Goal: Browse casually: Explore the website without a specific task or goal

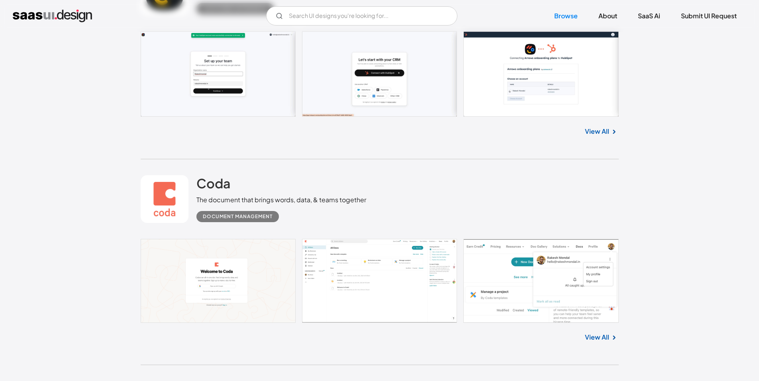
scroll to position [359, 0]
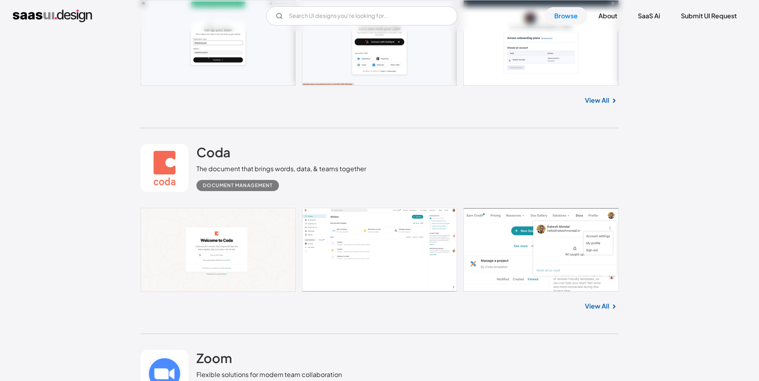
click at [369, 249] on link at bounding box center [380, 250] width 478 height 84
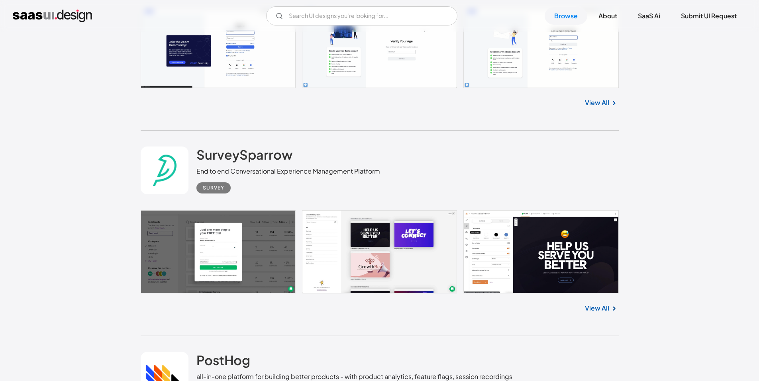
scroll to position [797, 0]
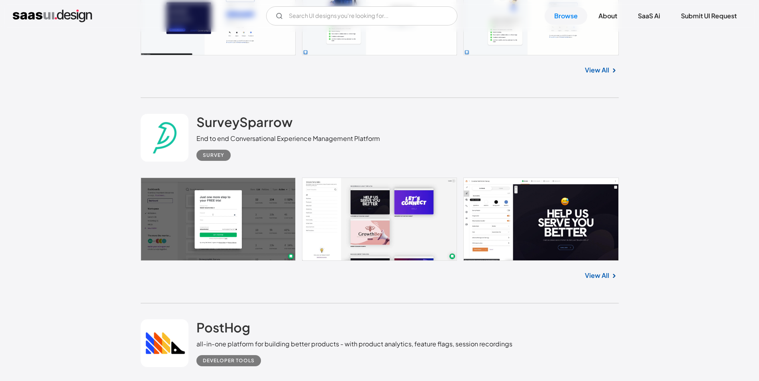
click at [241, 223] on link at bounding box center [380, 220] width 478 height 84
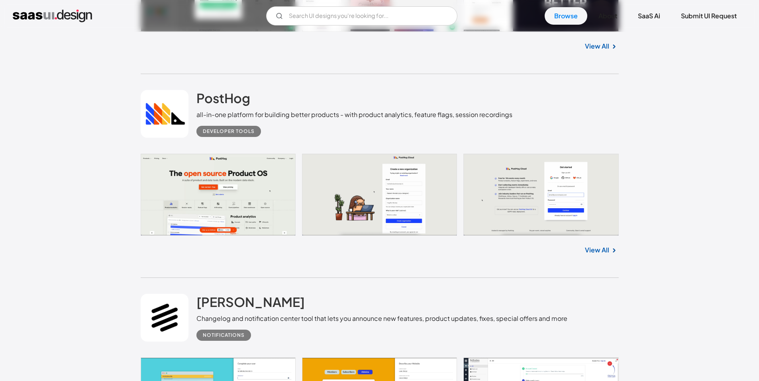
scroll to position [1036, 0]
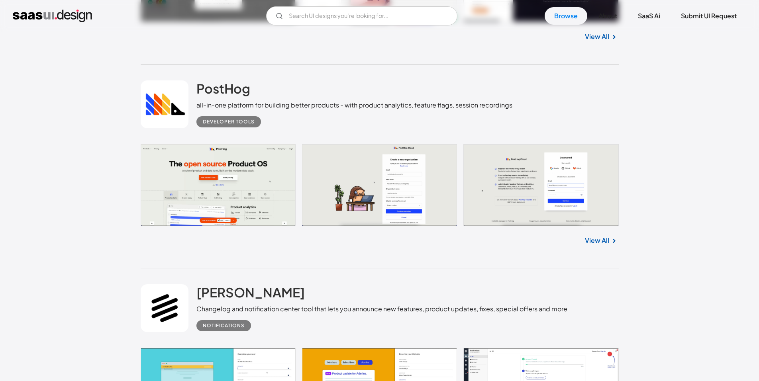
click at [247, 201] on link at bounding box center [380, 185] width 478 height 82
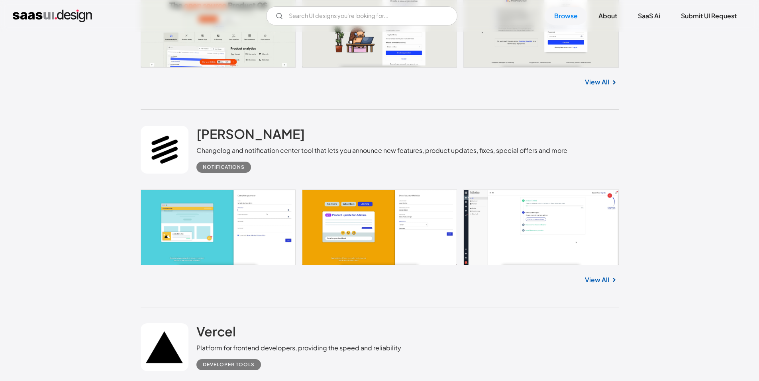
scroll to position [1196, 0]
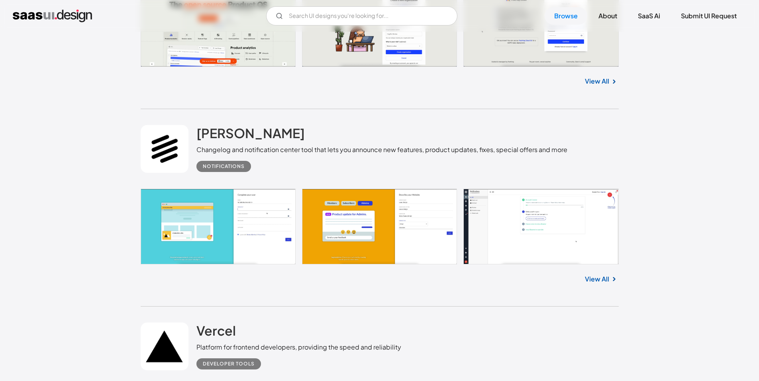
click at [380, 227] on link at bounding box center [380, 226] width 478 height 75
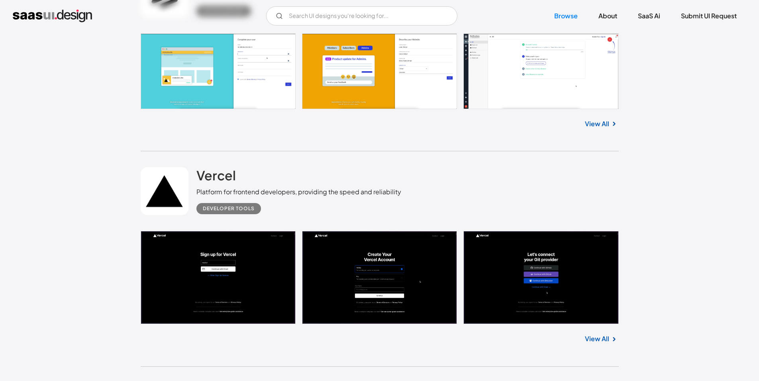
scroll to position [1355, 0]
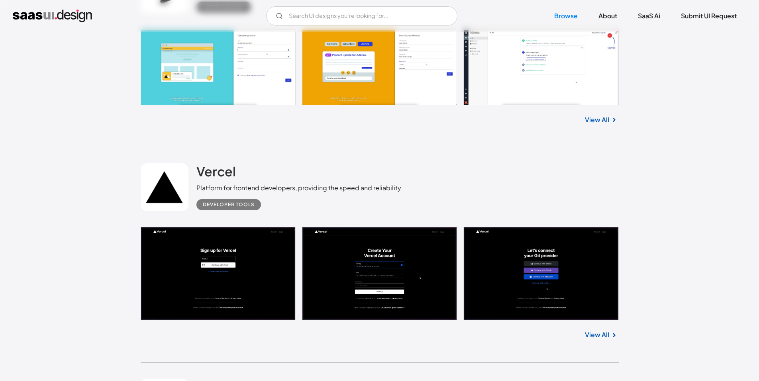
click at [255, 269] on link at bounding box center [380, 273] width 478 height 93
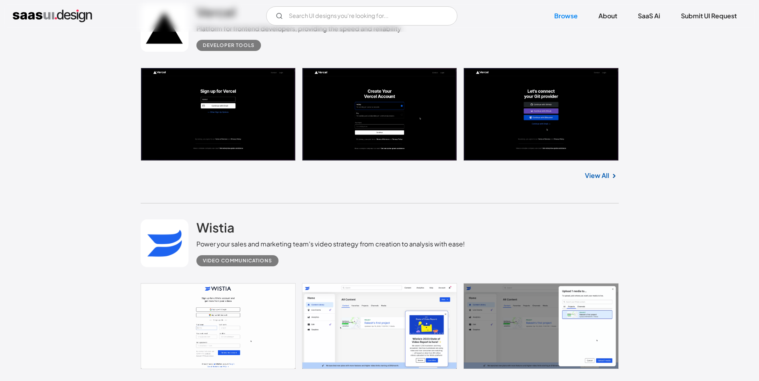
scroll to position [1594, 0]
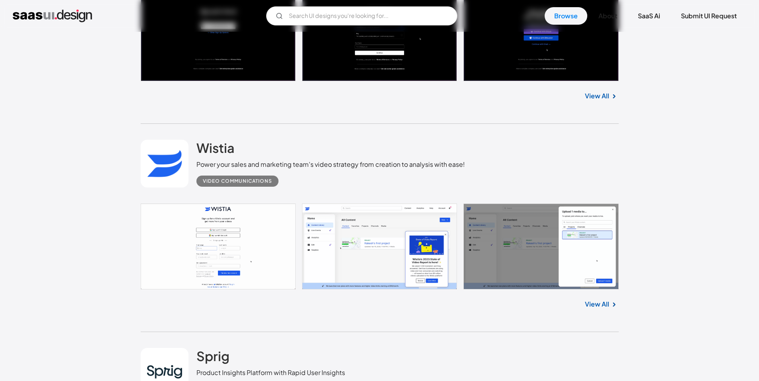
click at [240, 240] on link at bounding box center [380, 247] width 478 height 86
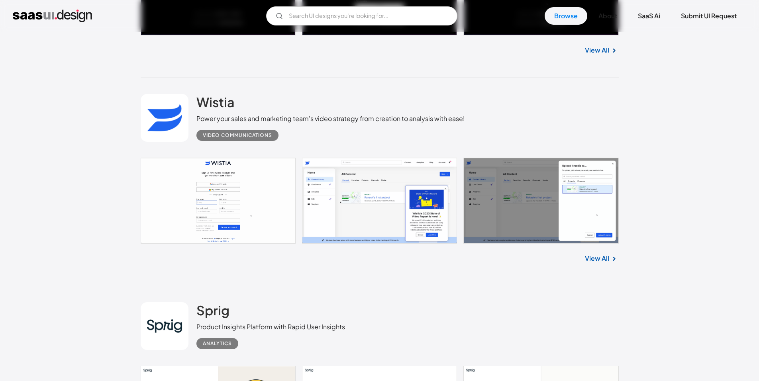
scroll to position [1753, 0]
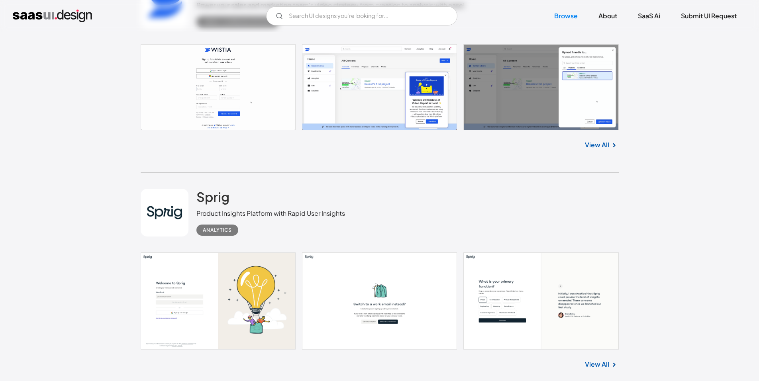
click at [270, 290] on link at bounding box center [380, 301] width 478 height 97
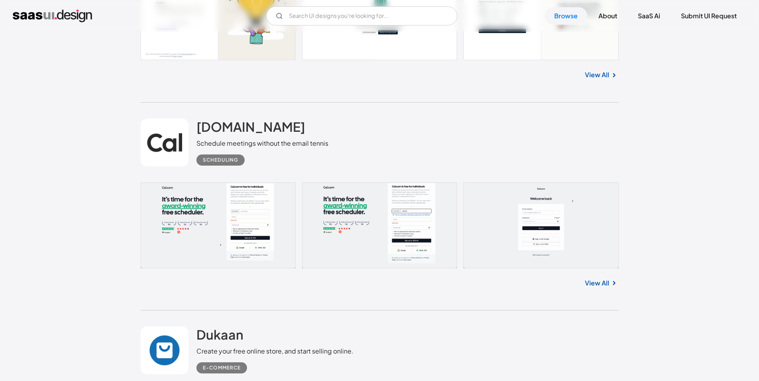
scroll to position [2072, 0]
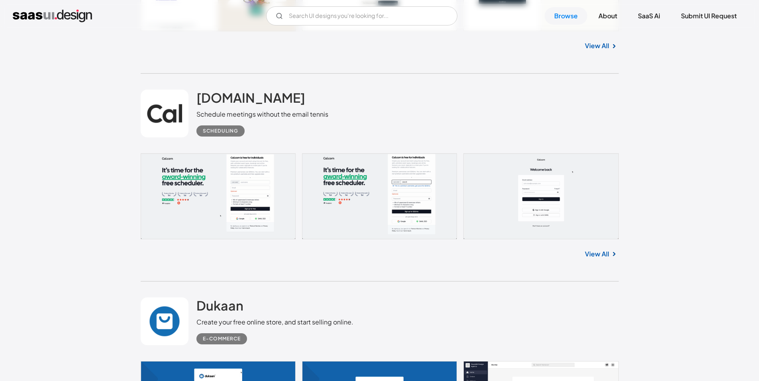
click at [214, 194] on link at bounding box center [380, 196] width 478 height 86
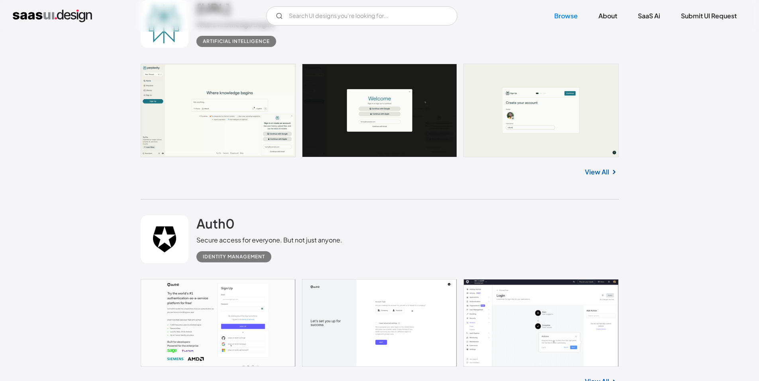
scroll to position [2829, 0]
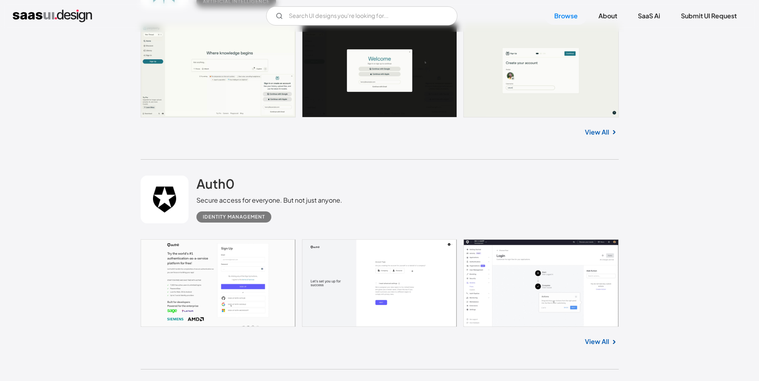
click at [369, 268] on link at bounding box center [380, 284] width 478 height 88
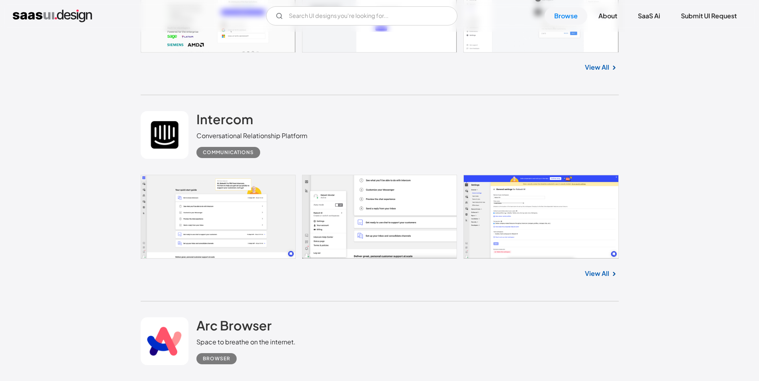
scroll to position [3108, 0]
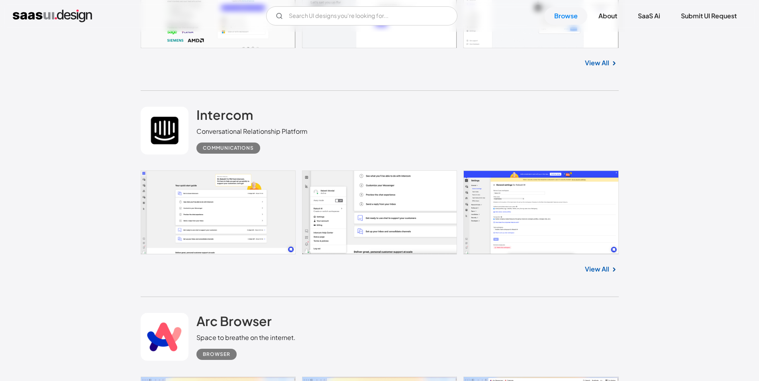
click at [222, 191] on link at bounding box center [380, 213] width 478 height 84
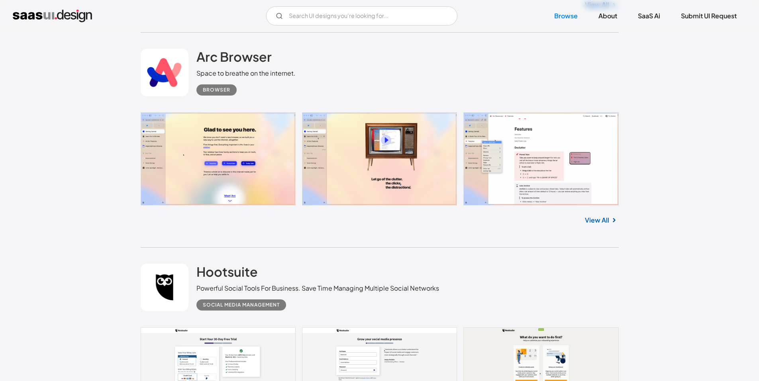
scroll to position [3507, 0]
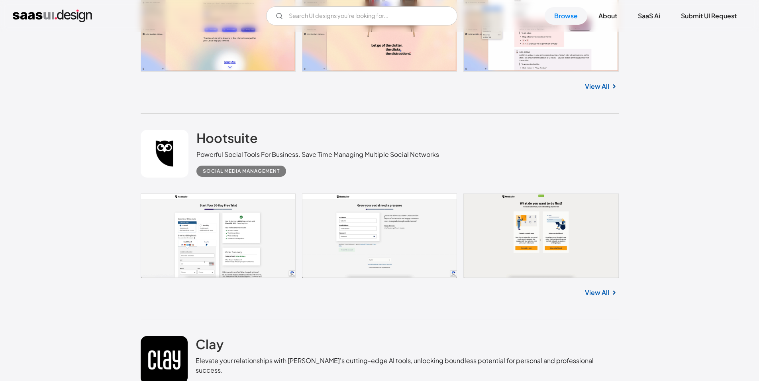
click at [245, 230] on link at bounding box center [380, 236] width 478 height 84
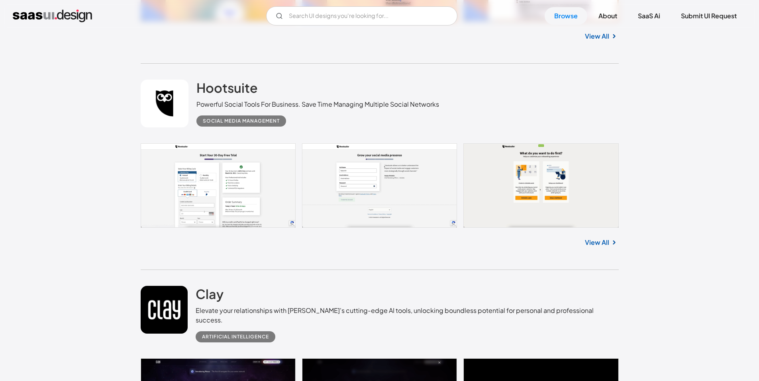
scroll to position [3666, 0]
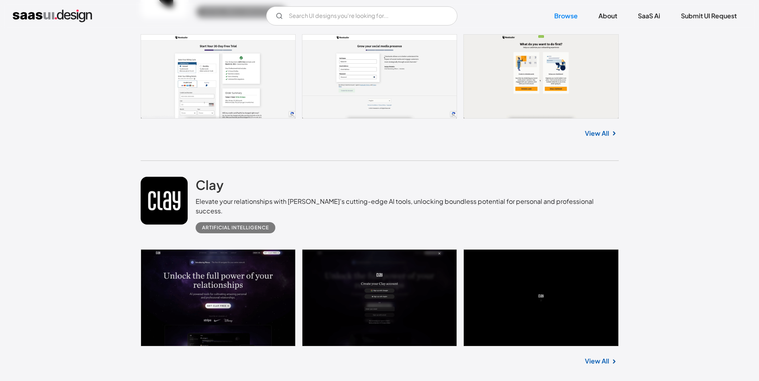
click at [255, 278] on link at bounding box center [380, 297] width 478 height 97
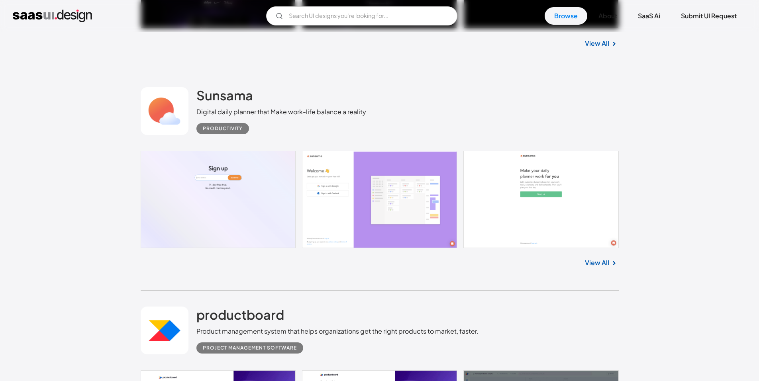
scroll to position [3985, 0]
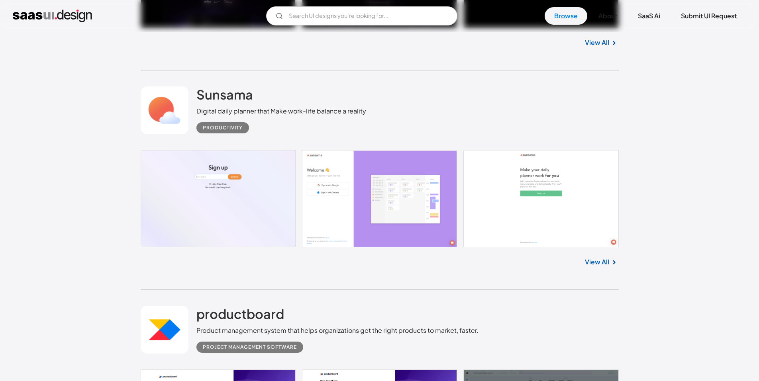
click at [224, 188] on link at bounding box center [380, 198] width 478 height 97
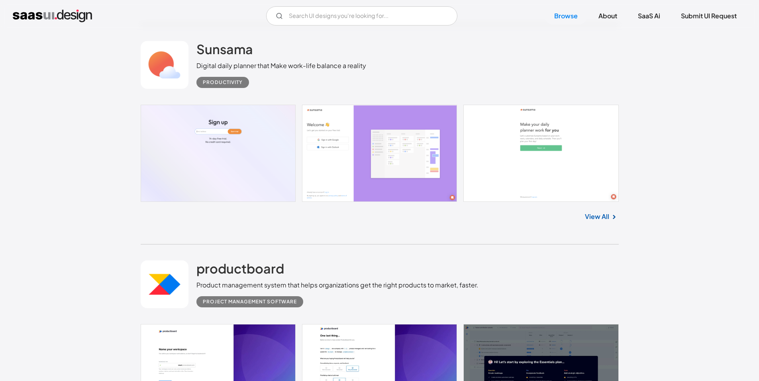
scroll to position [4184, 0]
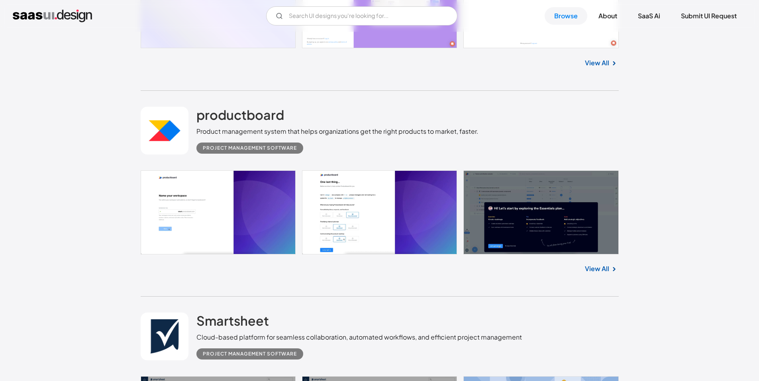
click at [216, 195] on link at bounding box center [380, 213] width 478 height 84
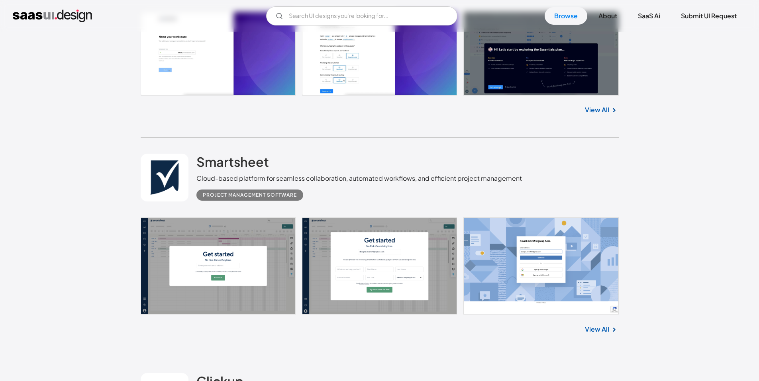
scroll to position [4344, 0]
click at [234, 258] on link at bounding box center [380, 265] width 478 height 97
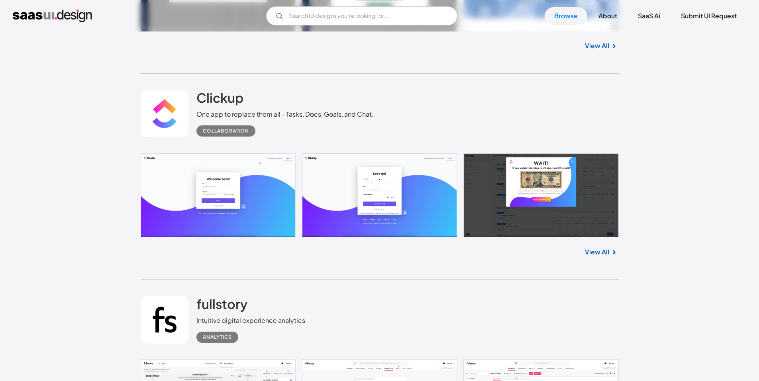
scroll to position [4623, 0]
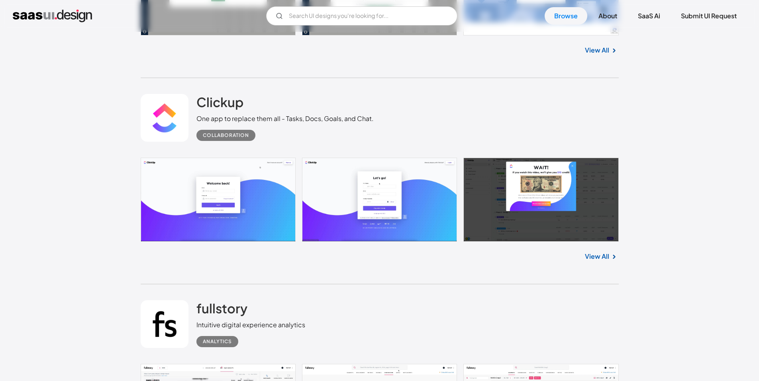
click at [230, 193] on link at bounding box center [380, 200] width 478 height 84
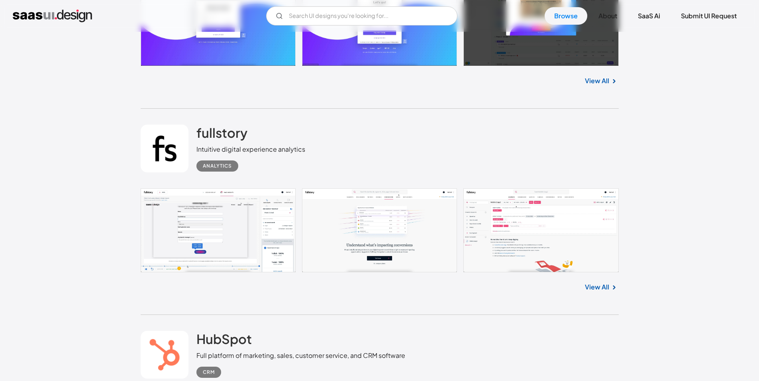
scroll to position [4822, 0]
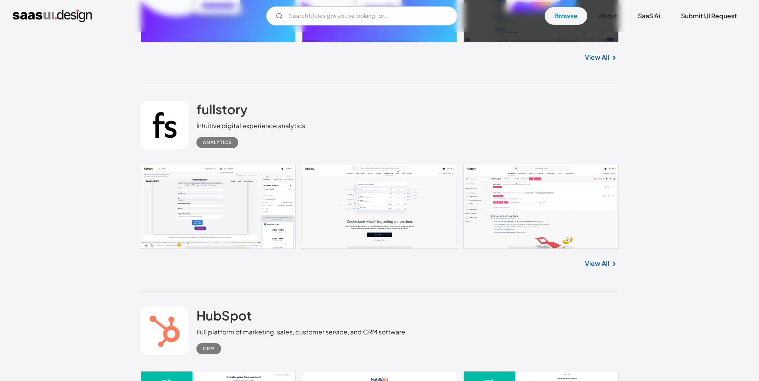
click at [171, 195] on link at bounding box center [380, 207] width 478 height 84
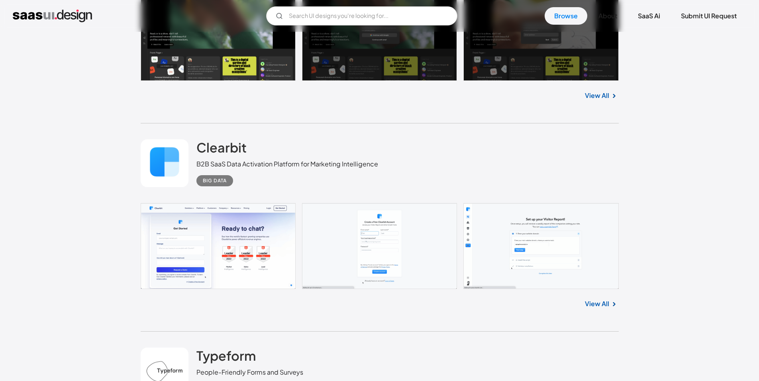
scroll to position [5420, 0]
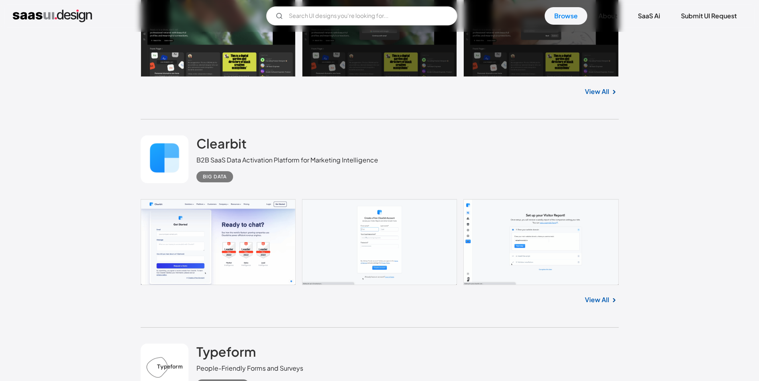
click at [374, 225] on link at bounding box center [380, 242] width 478 height 86
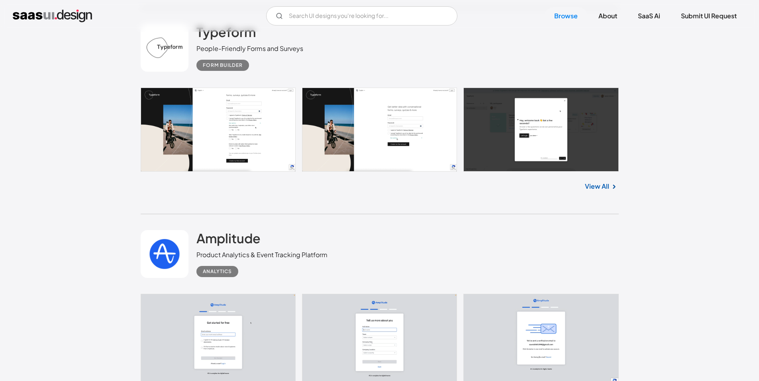
scroll to position [5619, 0]
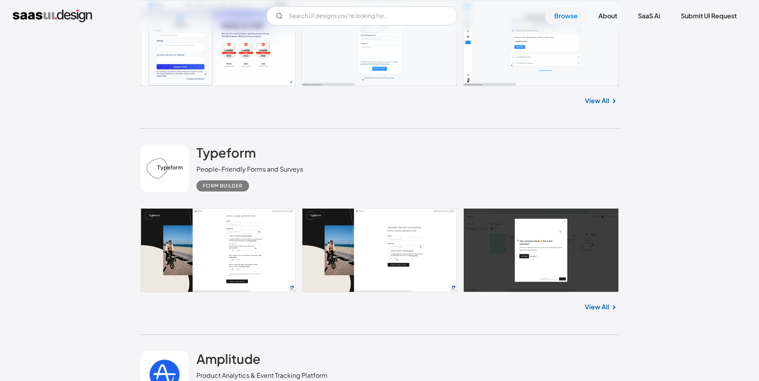
click at [245, 221] on link at bounding box center [380, 250] width 478 height 84
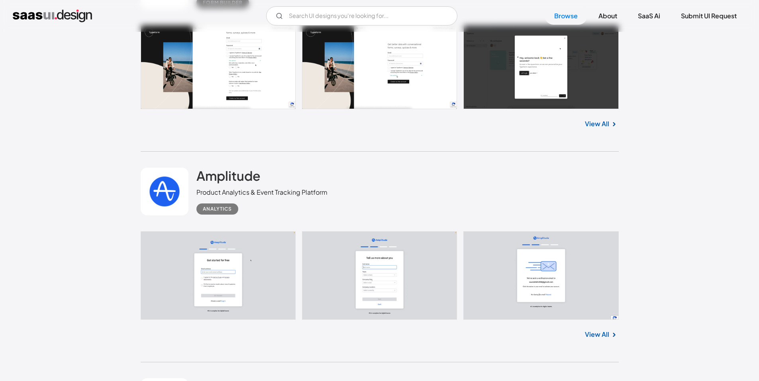
scroll to position [5818, 0]
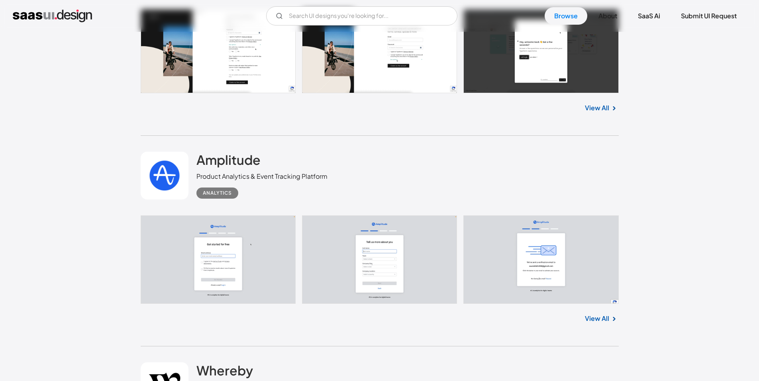
click at [252, 245] on link at bounding box center [380, 260] width 478 height 89
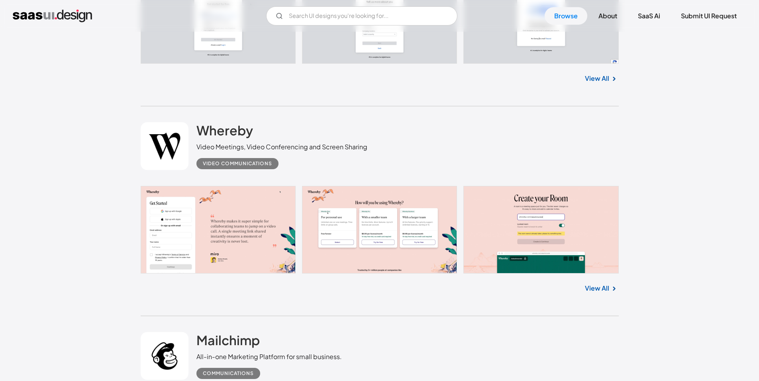
scroll to position [6097, 0]
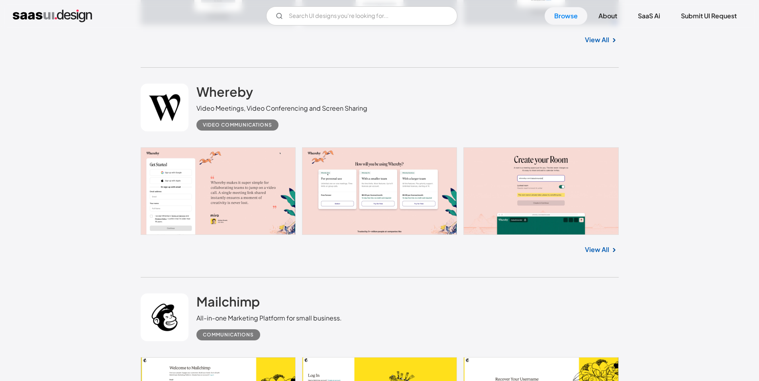
click at [230, 198] on link at bounding box center [380, 191] width 478 height 88
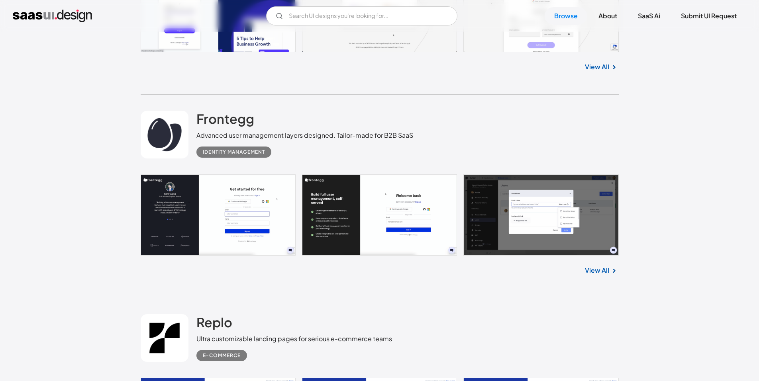
scroll to position [6695, 0]
click at [224, 174] on link at bounding box center [380, 214] width 478 height 81
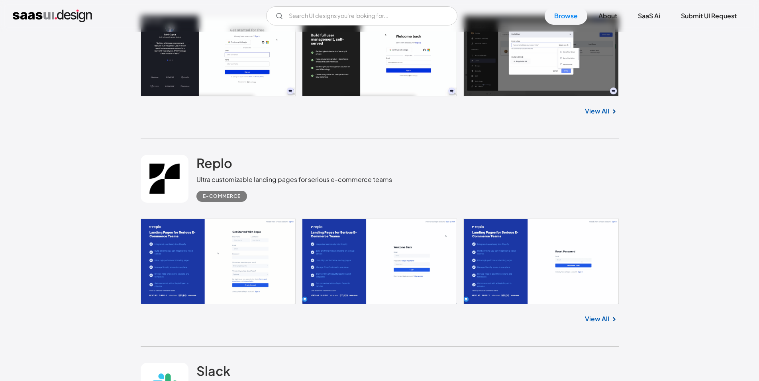
scroll to position [6854, 0]
click at [240, 238] on link at bounding box center [380, 261] width 478 height 86
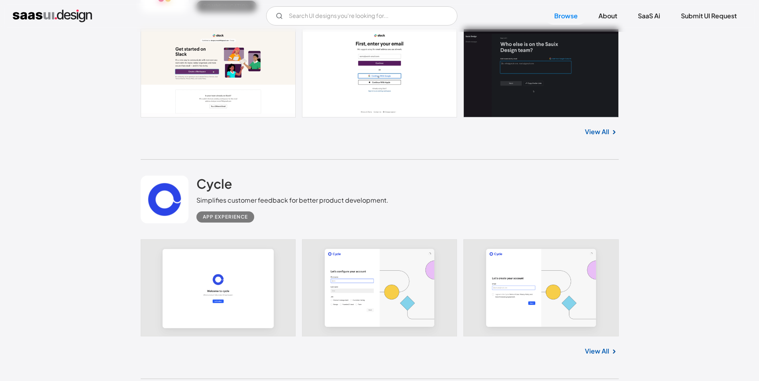
scroll to position [7253, 0]
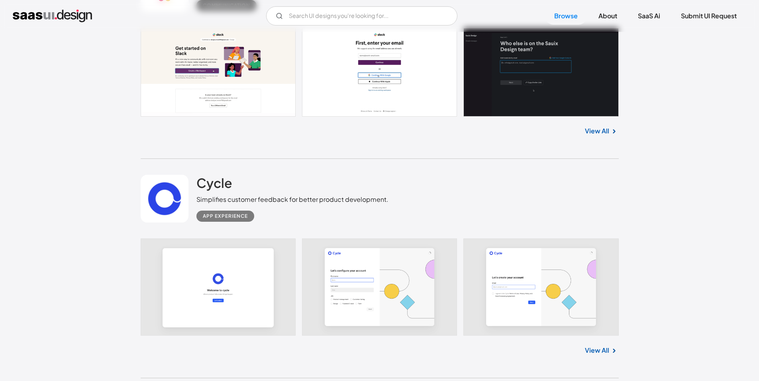
click at [224, 45] on link at bounding box center [380, 72] width 478 height 89
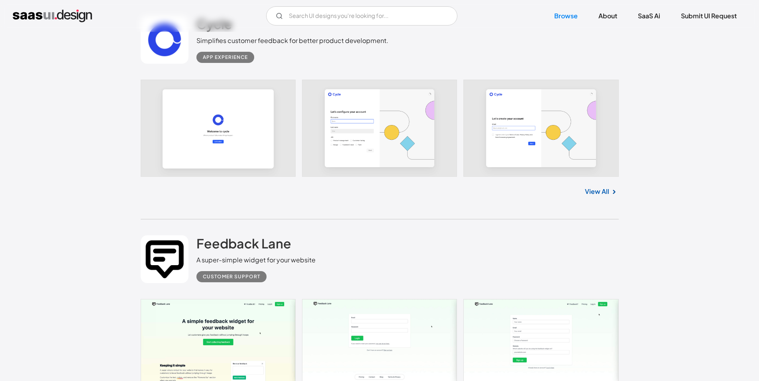
scroll to position [7412, 0]
click at [218, 135] on link at bounding box center [380, 127] width 478 height 97
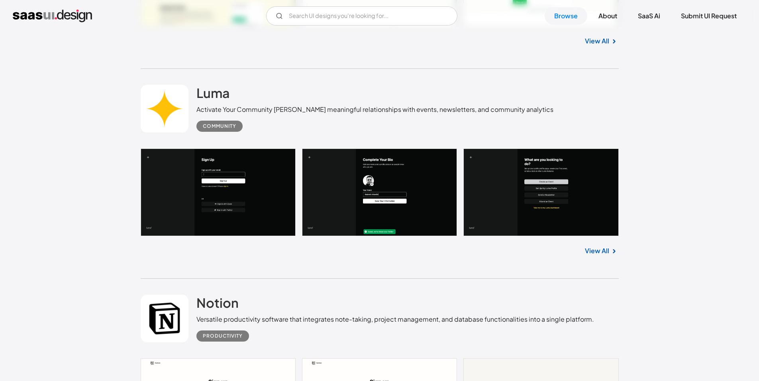
scroll to position [7771, 0]
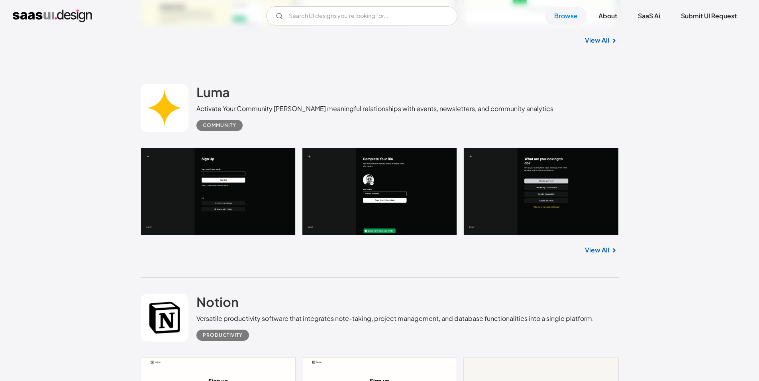
click at [212, 183] on link at bounding box center [380, 192] width 478 height 88
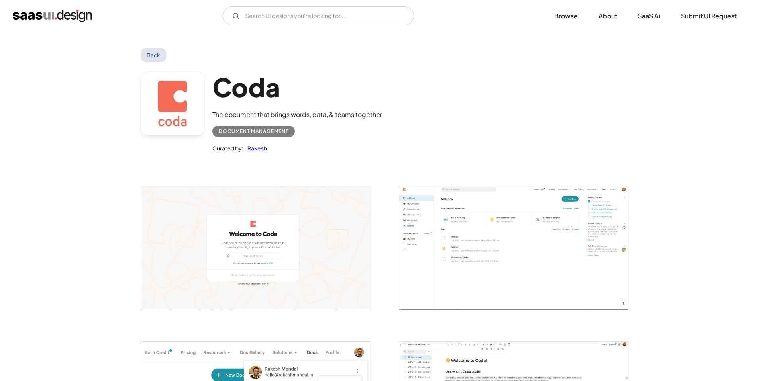
click at [481, 247] on img "open lightbox" at bounding box center [513, 248] width 229 height 123
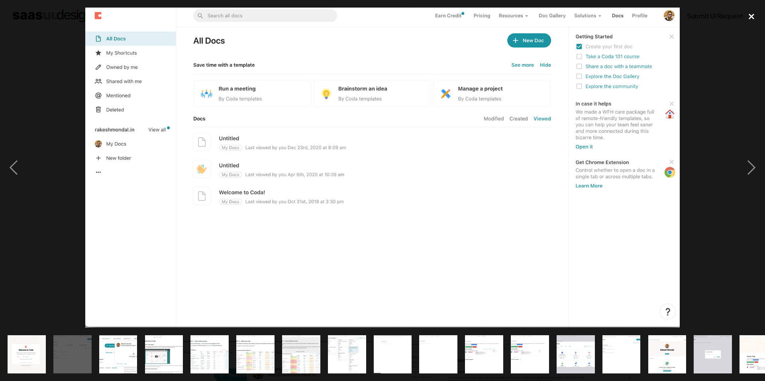
click at [746, 16] on div "close lightbox" at bounding box center [751, 17] width 27 height 18
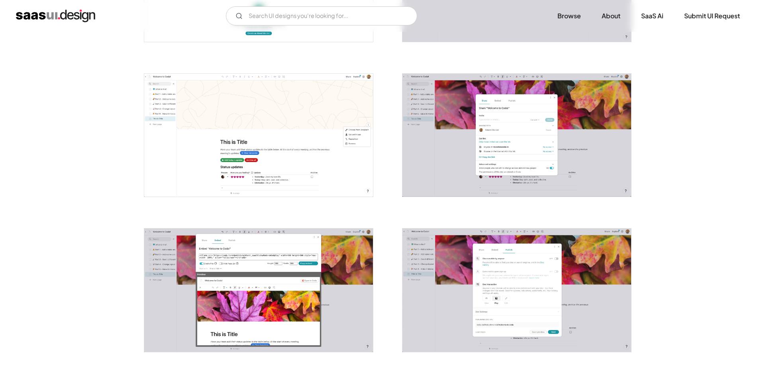
scroll to position [1355, 0]
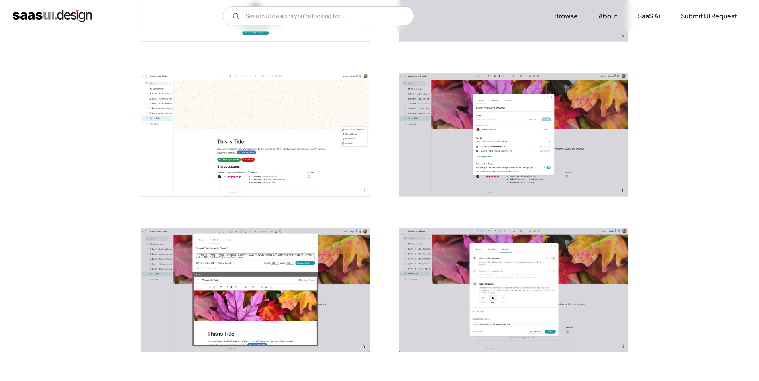
click at [505, 271] on img "open lightbox" at bounding box center [513, 289] width 229 height 123
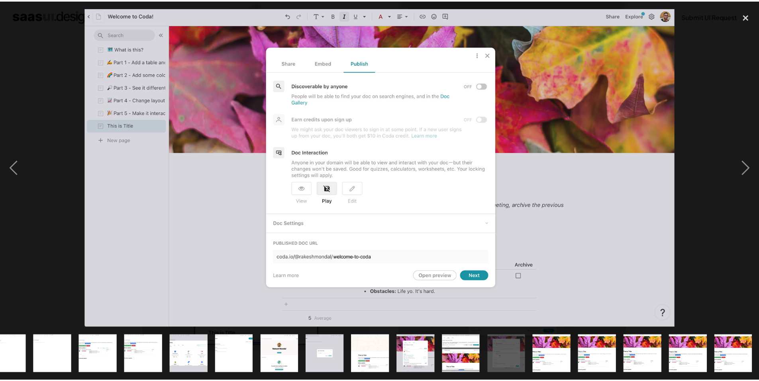
scroll to position [0, 386]
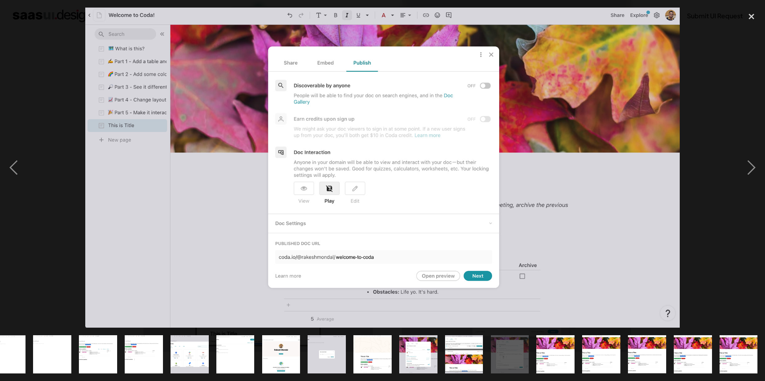
click at [732, 103] on div at bounding box center [382, 168] width 765 height 320
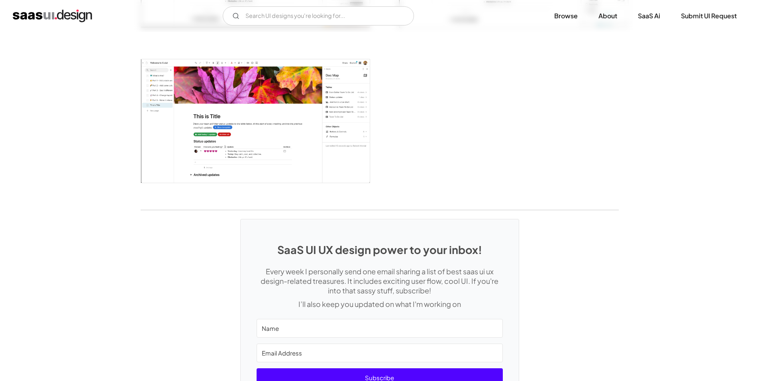
scroll to position [1993, 0]
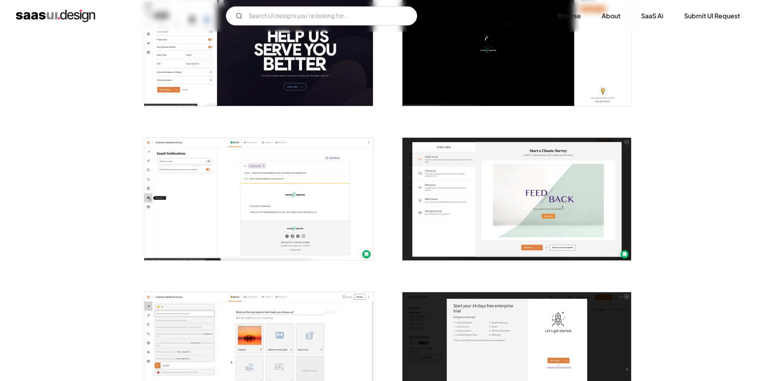
scroll to position [359, 0]
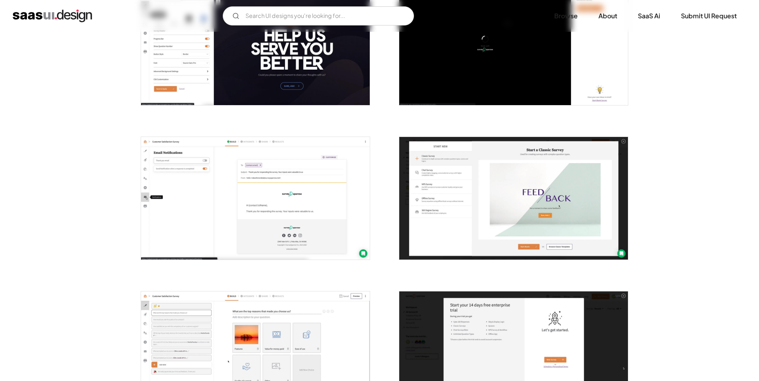
click at [291, 188] on img "open lightbox" at bounding box center [255, 198] width 229 height 123
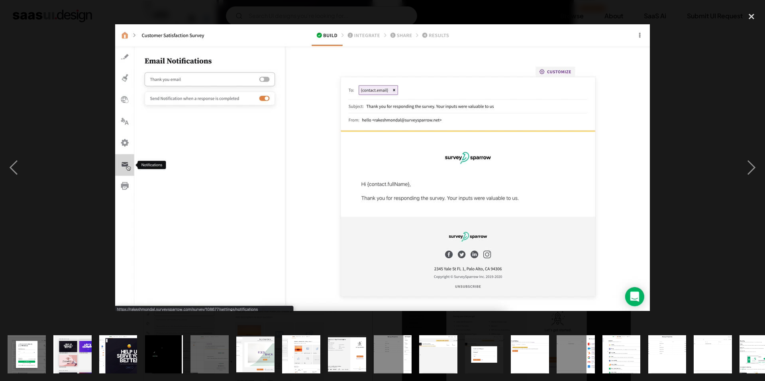
click at [731, 164] on div at bounding box center [382, 168] width 765 height 320
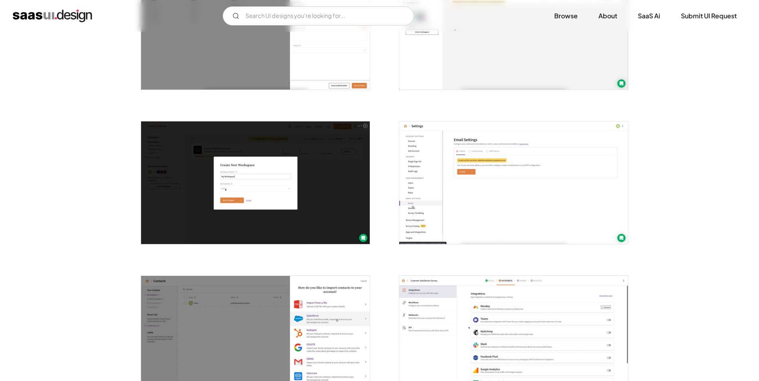
scroll to position [877, 0]
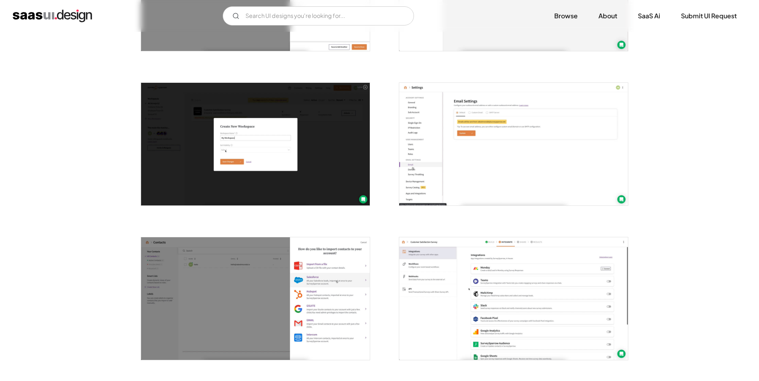
click at [536, 149] on img "open lightbox" at bounding box center [513, 144] width 229 height 123
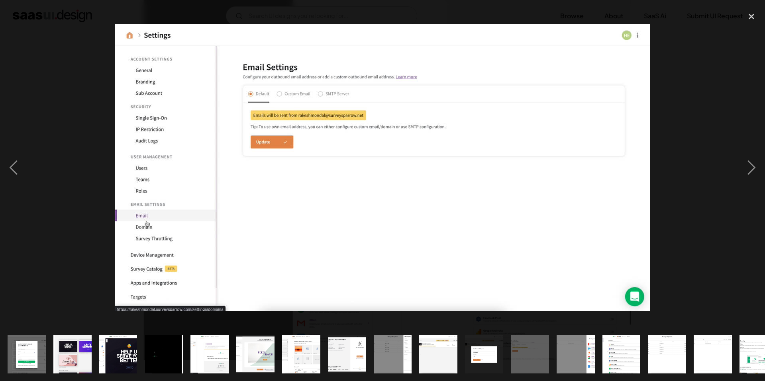
click at [696, 153] on div at bounding box center [382, 168] width 765 height 320
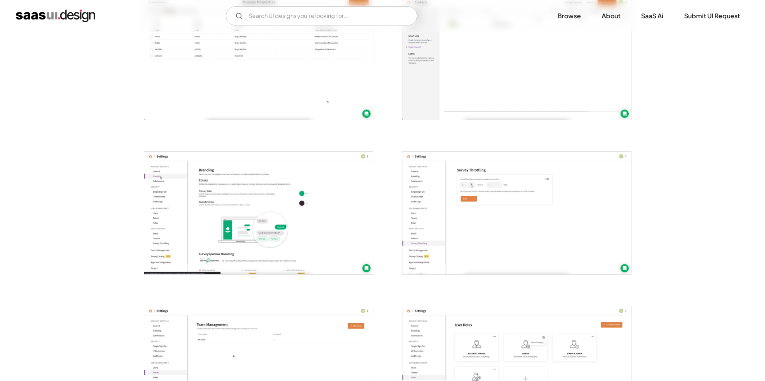
scroll to position [1275, 0]
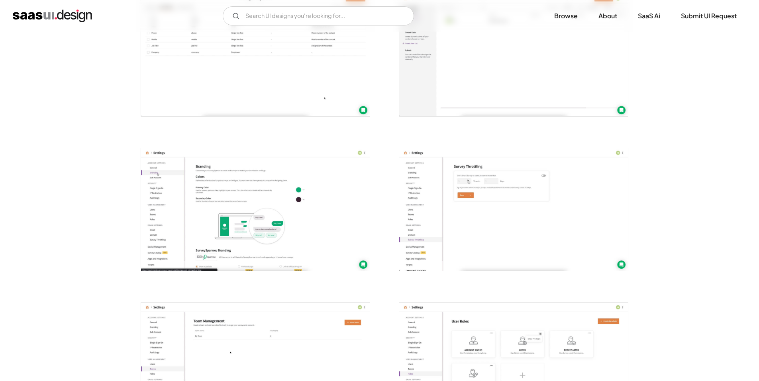
click at [532, 209] on img "open lightbox" at bounding box center [513, 209] width 229 height 123
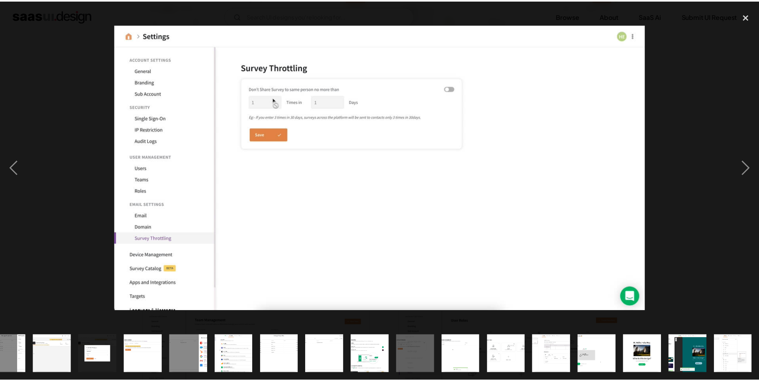
scroll to position [0, 386]
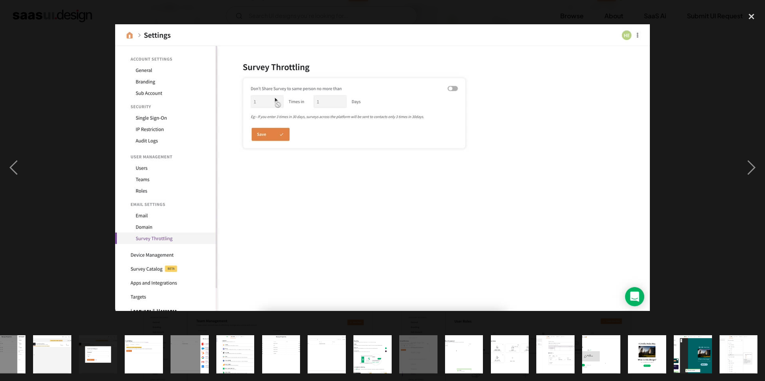
click at [724, 179] on div at bounding box center [382, 168] width 765 height 320
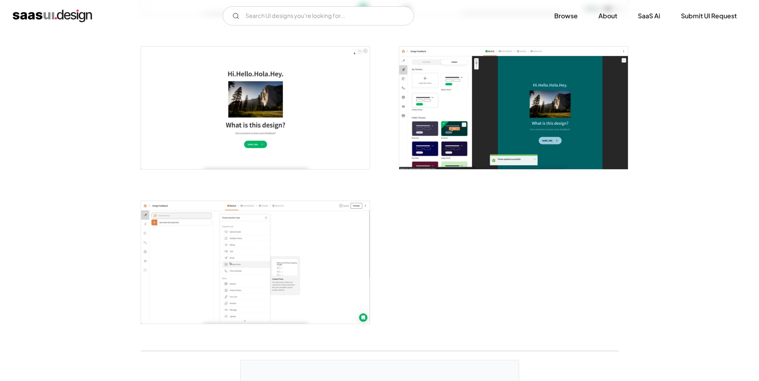
scroll to position [1913, 0]
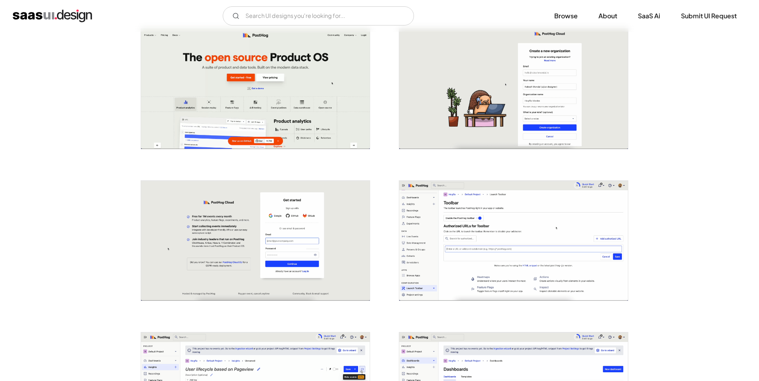
scroll to position [159, 0]
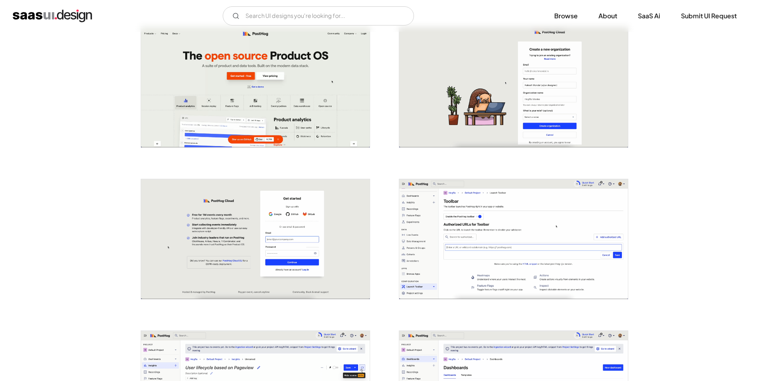
click at [514, 241] on img "open lightbox" at bounding box center [513, 239] width 229 height 120
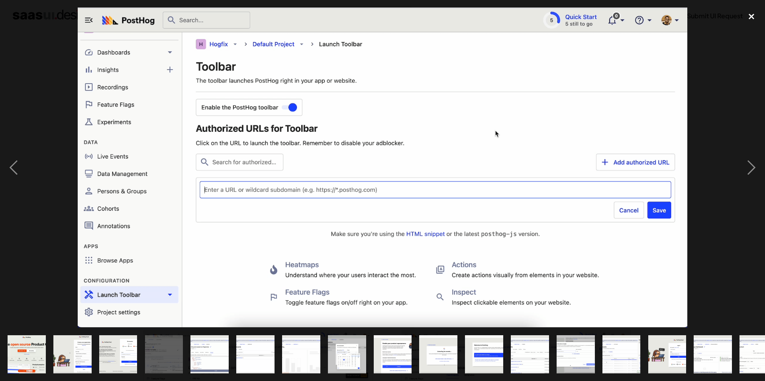
click at [748, 14] on div "close lightbox" at bounding box center [751, 17] width 27 height 18
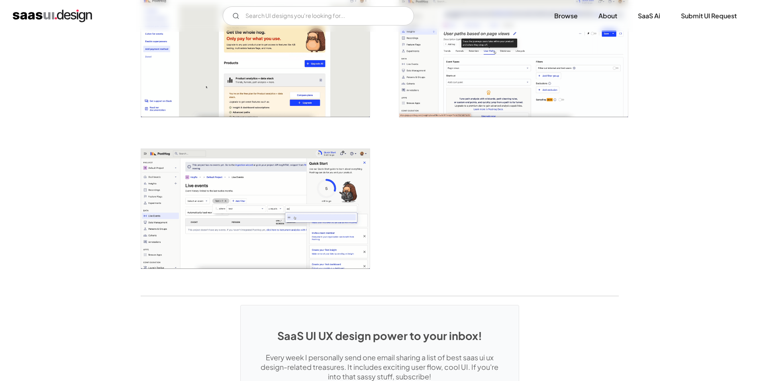
scroll to position [1913, 0]
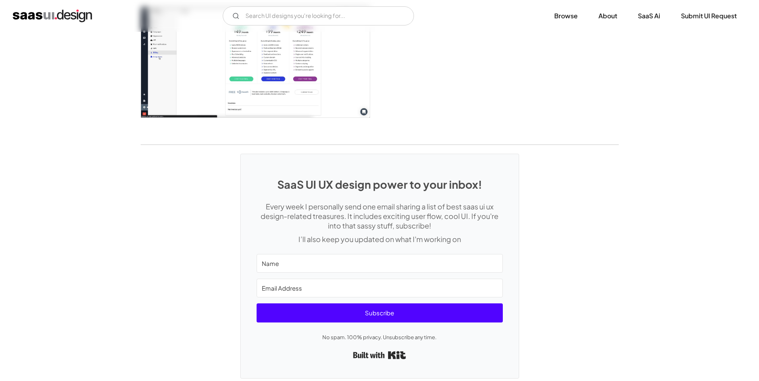
scroll to position [1036, 0]
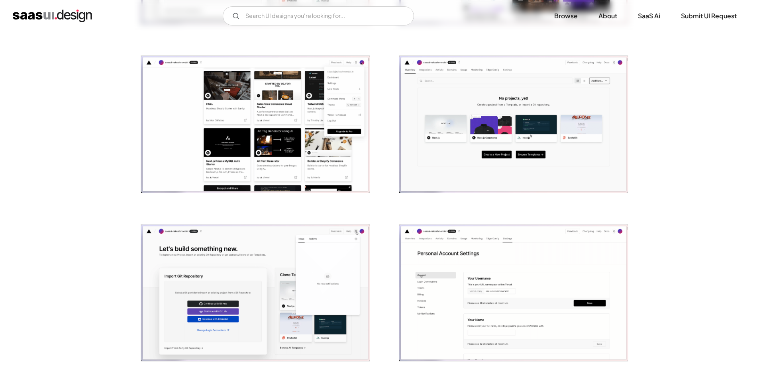
scroll to position [638, 0]
click at [465, 277] on img "open lightbox" at bounding box center [513, 292] width 229 height 137
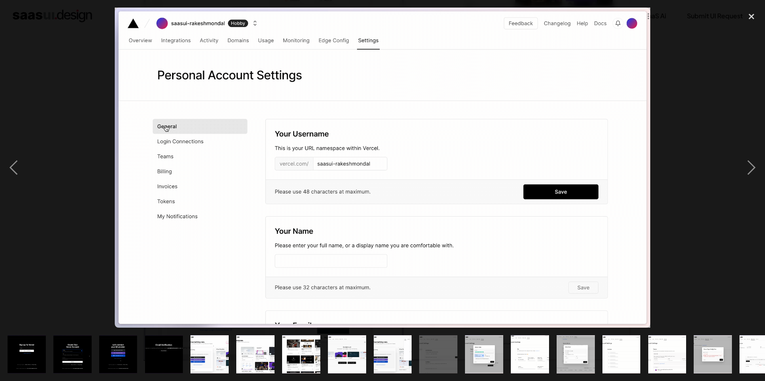
click at [50, 43] on div at bounding box center [382, 168] width 765 height 320
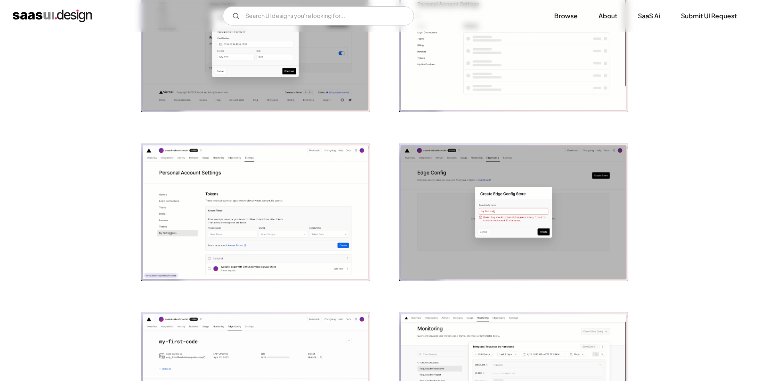
scroll to position [1235, 0]
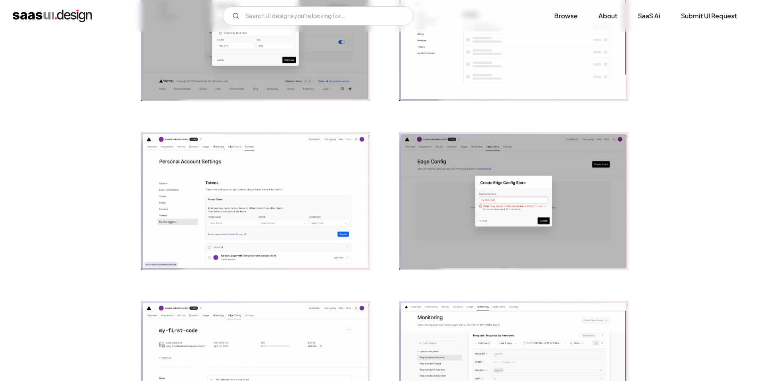
click at [249, 212] on img "open lightbox" at bounding box center [255, 201] width 229 height 137
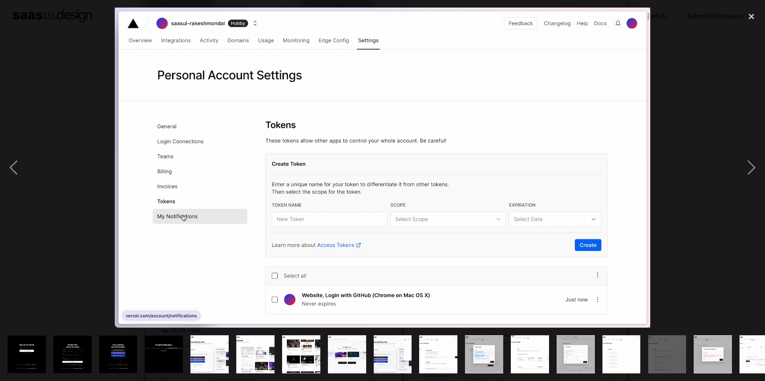
click at [69, 150] on div at bounding box center [382, 168] width 765 height 320
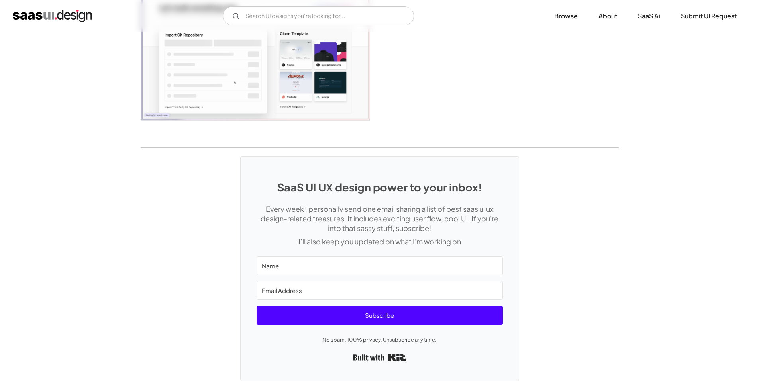
scroll to position [2072, 0]
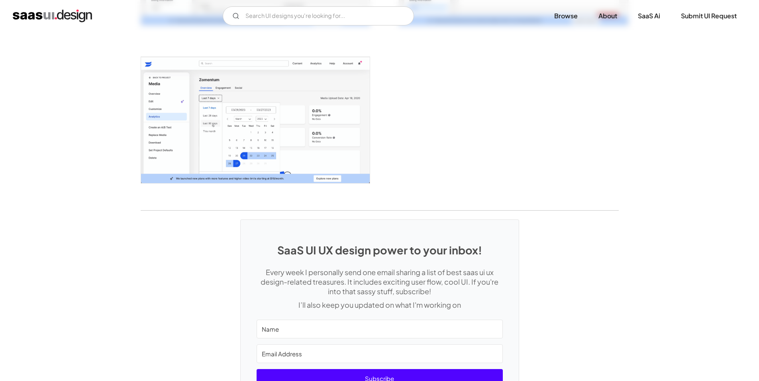
scroll to position [1873, 0]
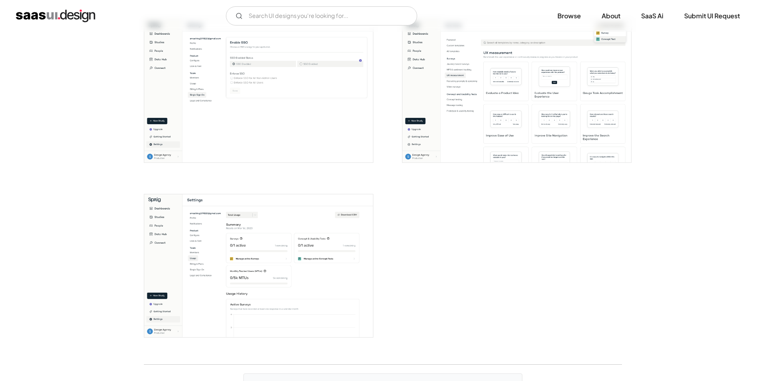
scroll to position [1753, 0]
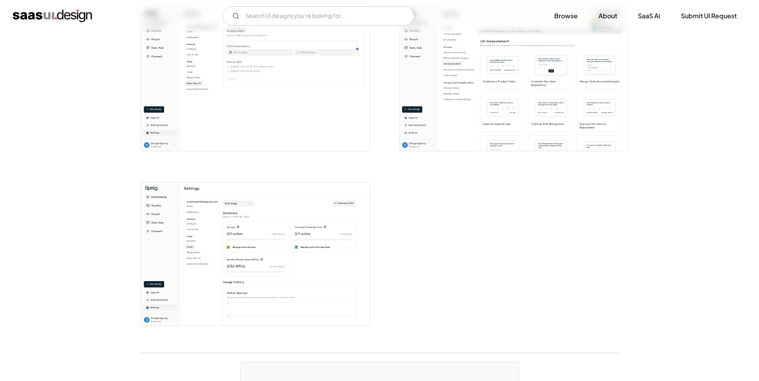
click at [249, 259] on img "open lightbox" at bounding box center [255, 254] width 229 height 143
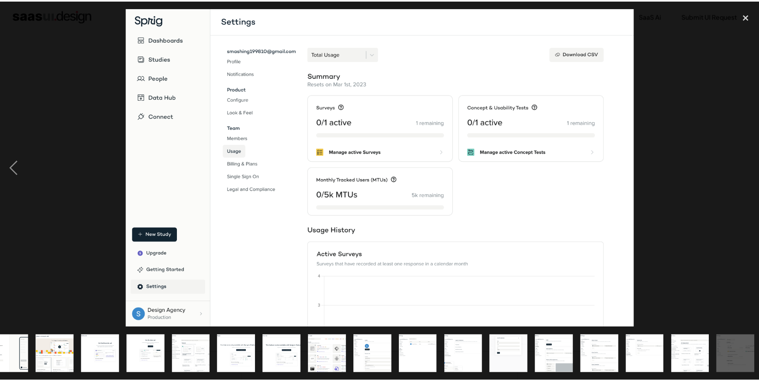
scroll to position [0, 203]
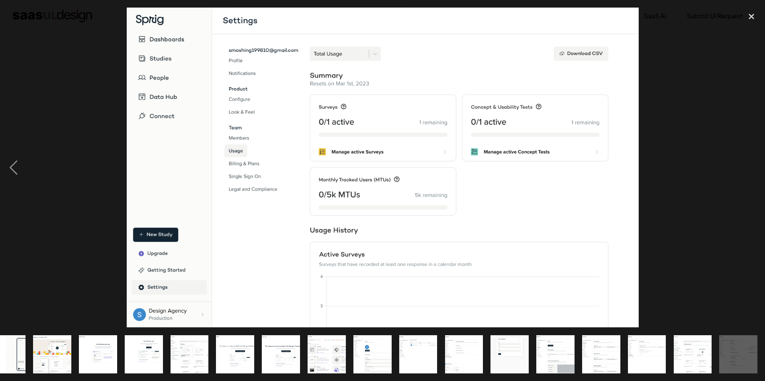
click at [60, 130] on div at bounding box center [382, 168] width 765 height 320
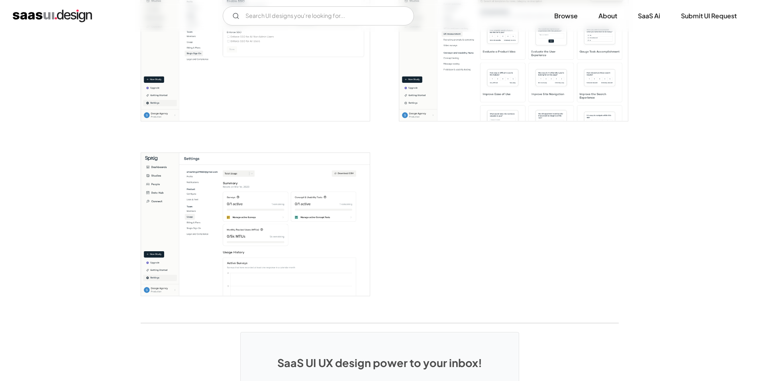
scroll to position [1833, 0]
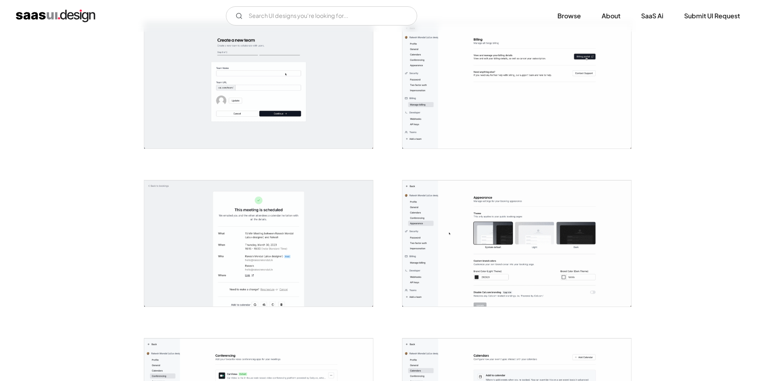
scroll to position [1435, 0]
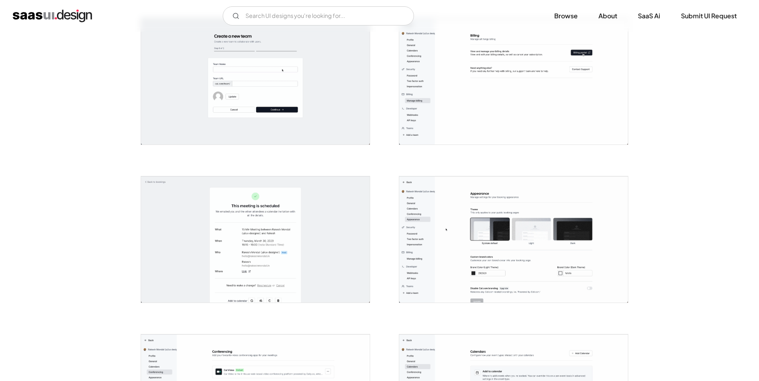
click at [280, 255] on img "open lightbox" at bounding box center [255, 240] width 229 height 126
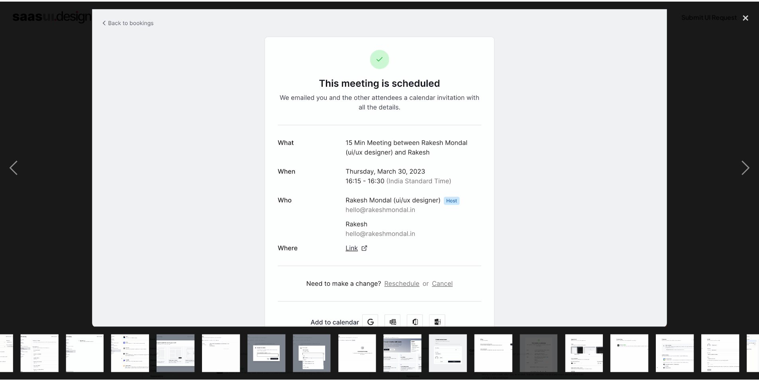
scroll to position [0, 386]
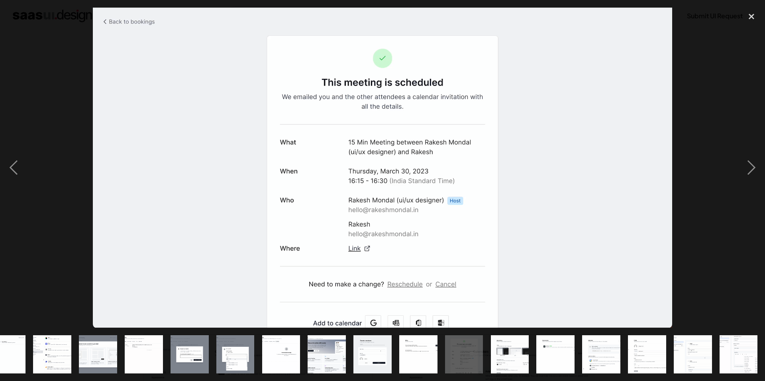
click at [54, 32] on div at bounding box center [382, 168] width 765 height 320
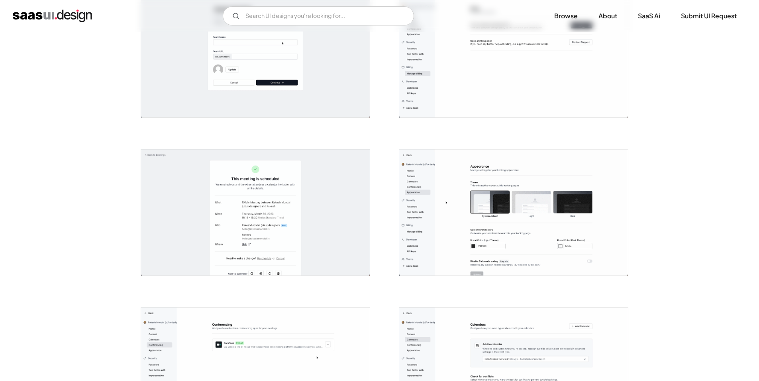
scroll to position [1594, 0]
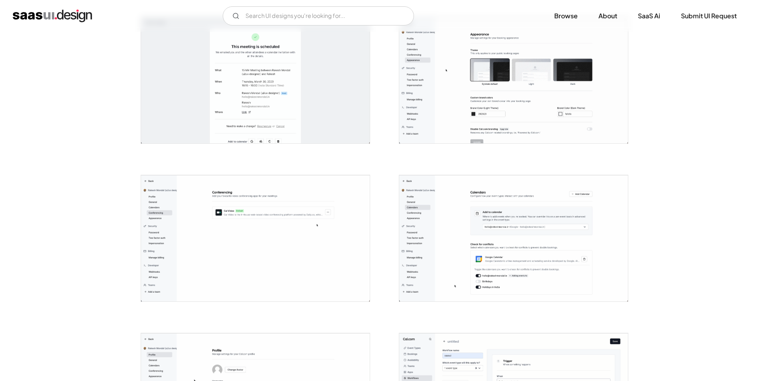
click at [275, 232] on img "open lightbox" at bounding box center [255, 238] width 229 height 126
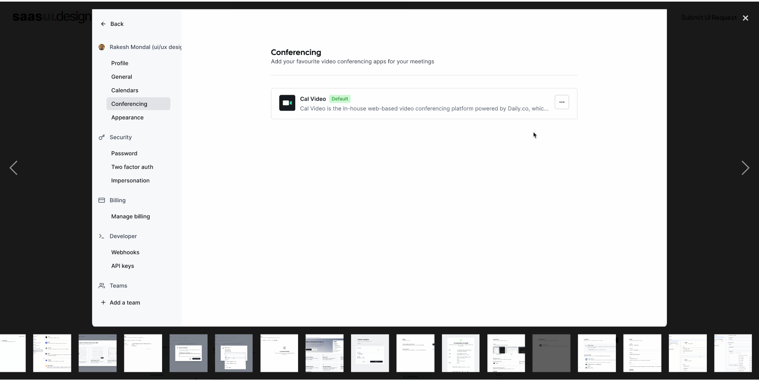
scroll to position [0, 386]
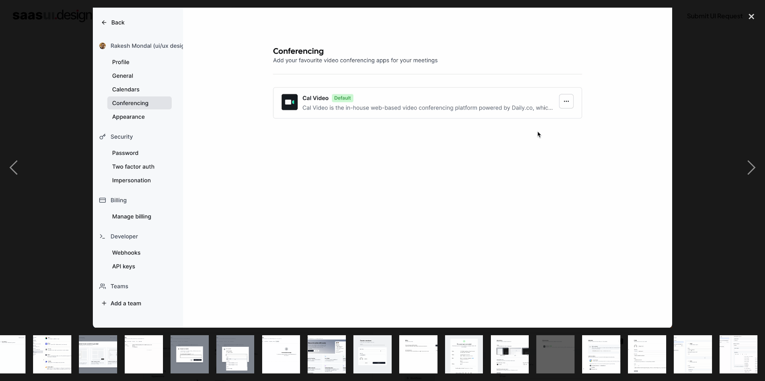
click at [41, 134] on div at bounding box center [382, 168] width 765 height 320
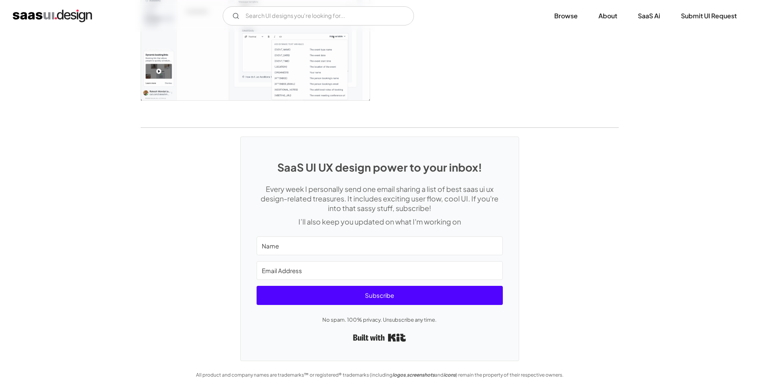
scroll to position [2120, 0]
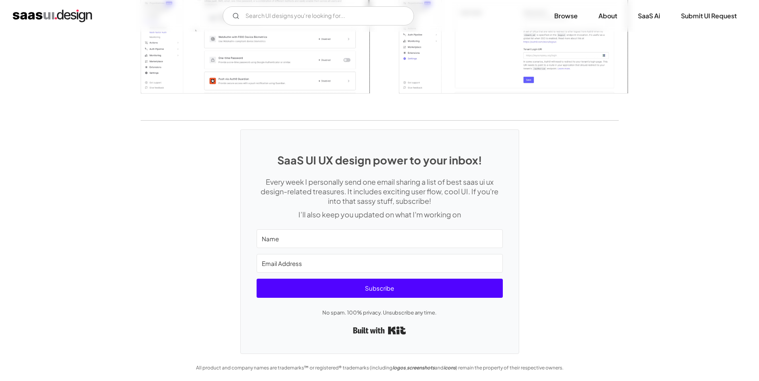
scroll to position [1989, 0]
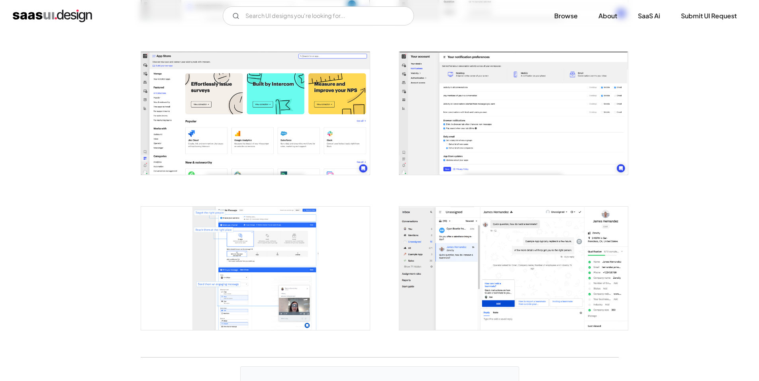
scroll to position [1554, 0]
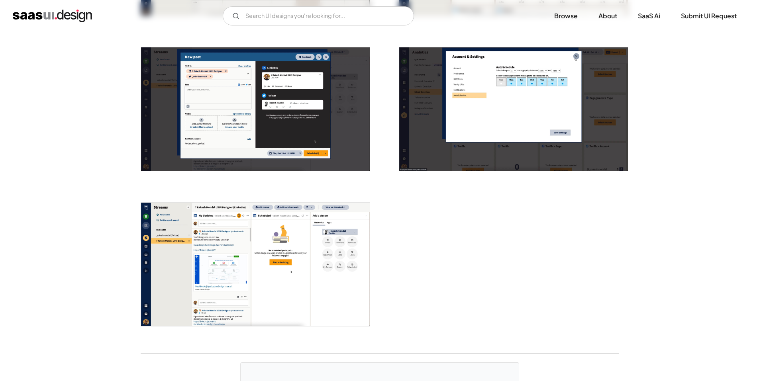
scroll to position [1435, 0]
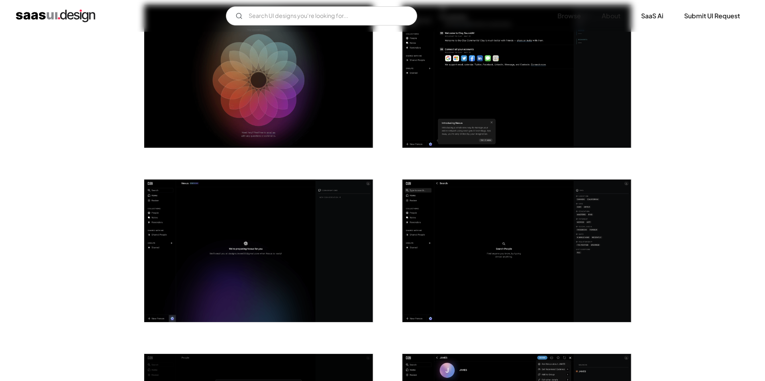
scroll to position [1156, 0]
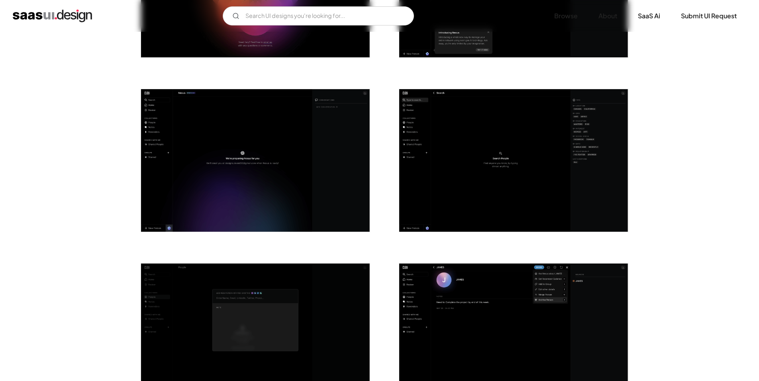
click at [506, 317] on img "open lightbox" at bounding box center [513, 335] width 229 height 143
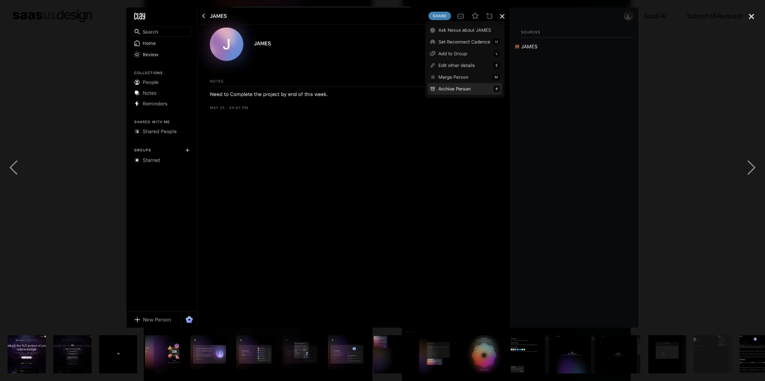
click at [68, 98] on div at bounding box center [382, 168] width 765 height 320
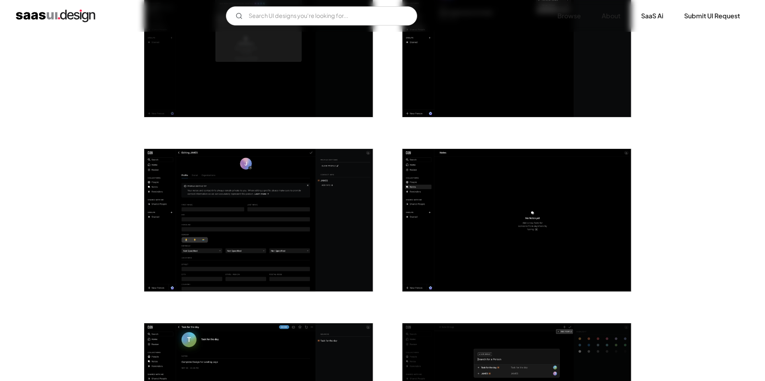
scroll to position [1451, 0]
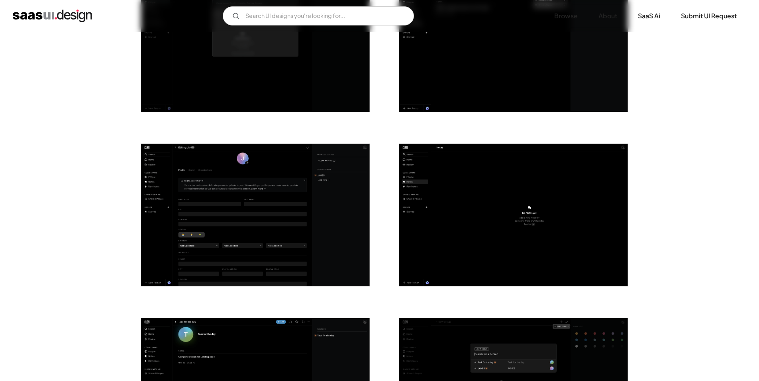
click at [253, 184] on img "open lightbox" at bounding box center [255, 215] width 229 height 143
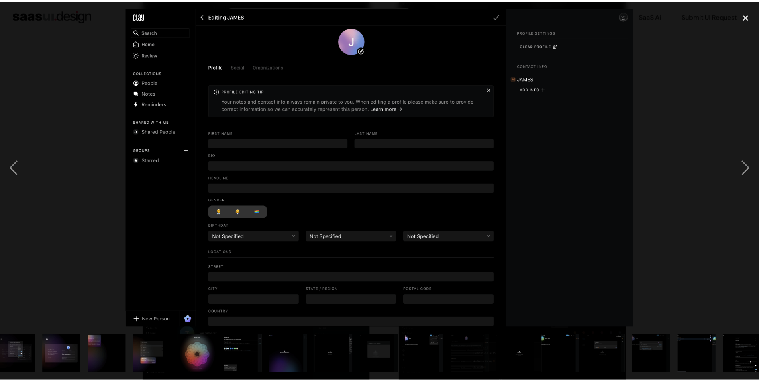
scroll to position [0, 295]
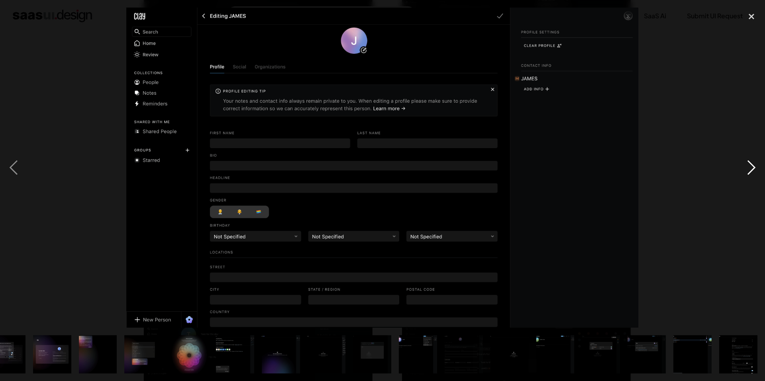
click at [752, 165] on div "next image" at bounding box center [751, 168] width 27 height 320
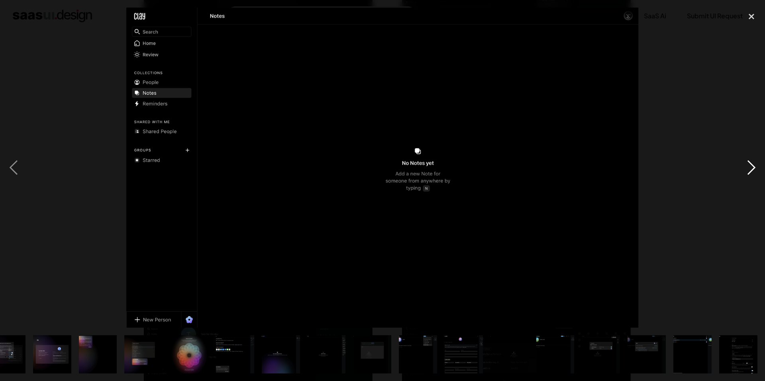
click at [752, 165] on div "next image" at bounding box center [751, 168] width 27 height 320
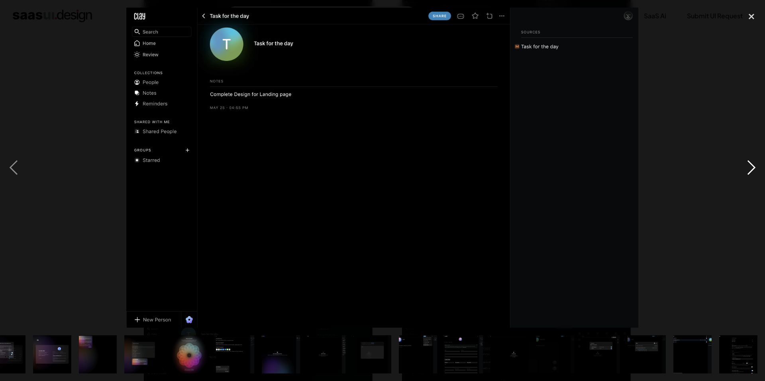
click at [752, 165] on div "next image" at bounding box center [751, 168] width 27 height 320
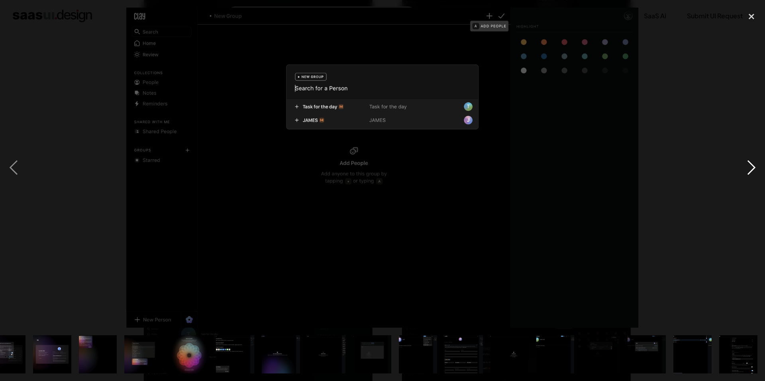
click at [752, 165] on div "next image" at bounding box center [751, 168] width 27 height 320
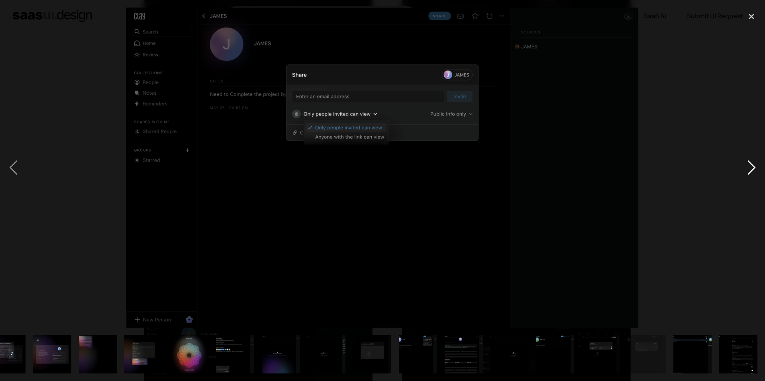
click at [752, 165] on div "next image" at bounding box center [751, 168] width 27 height 320
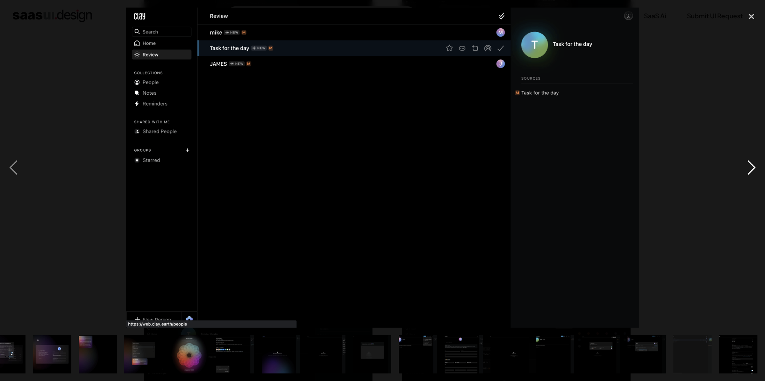
click at [752, 165] on div "next image" at bounding box center [751, 168] width 27 height 320
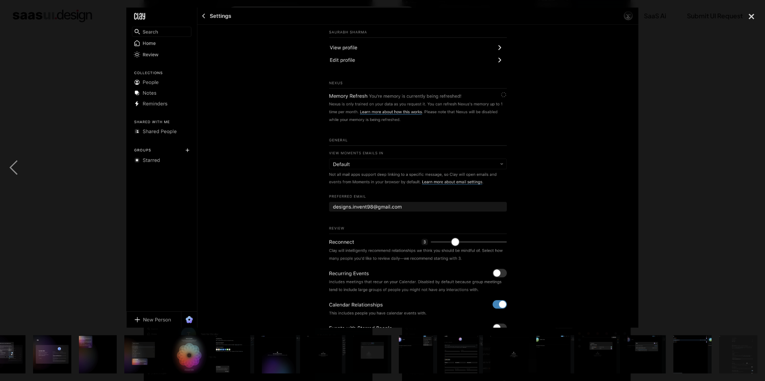
click at [752, 165] on div "next image" at bounding box center [751, 168] width 27 height 320
click at [755, 11] on div "close lightbox" at bounding box center [751, 17] width 27 height 18
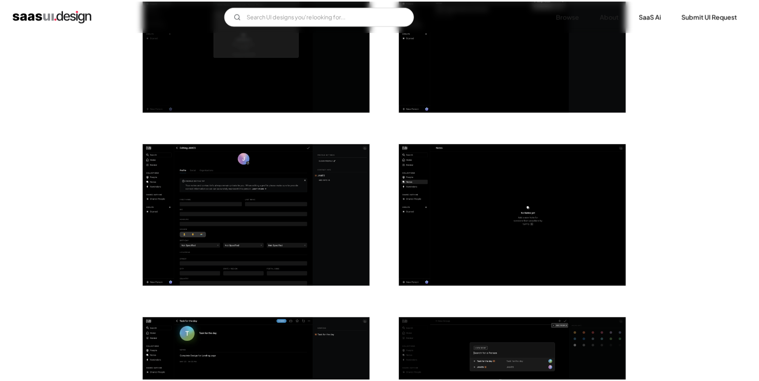
scroll to position [0, 0]
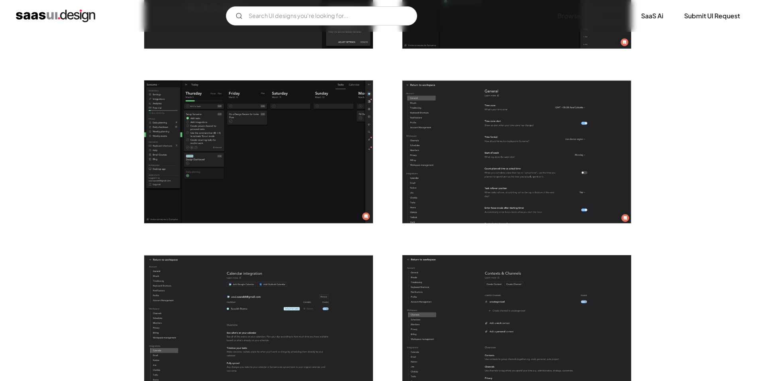
scroll to position [1793, 0]
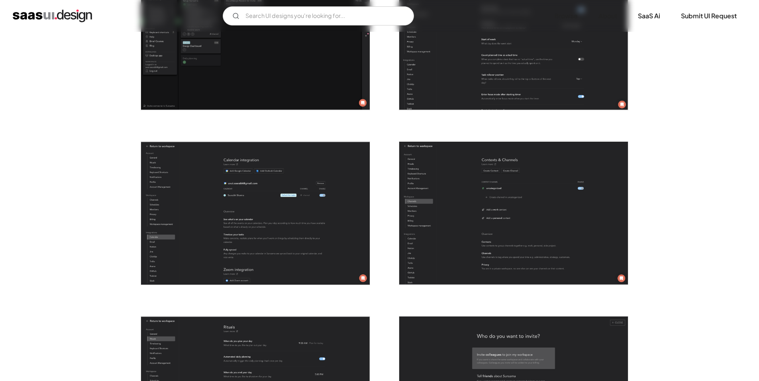
click at [251, 230] on img "open lightbox" at bounding box center [255, 213] width 229 height 143
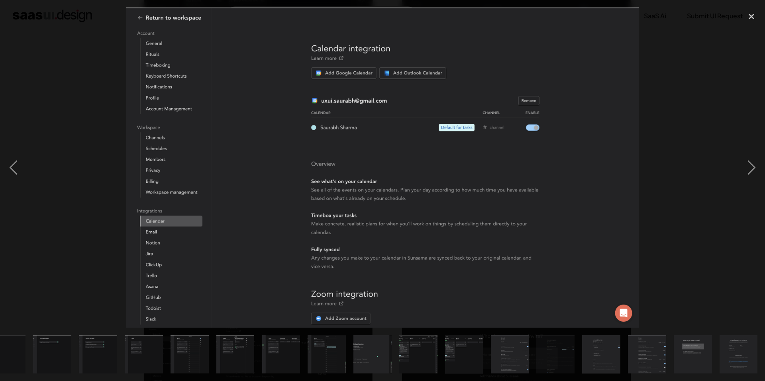
scroll to position [0, 386]
click at [755, 165] on div "next image" at bounding box center [751, 168] width 27 height 320
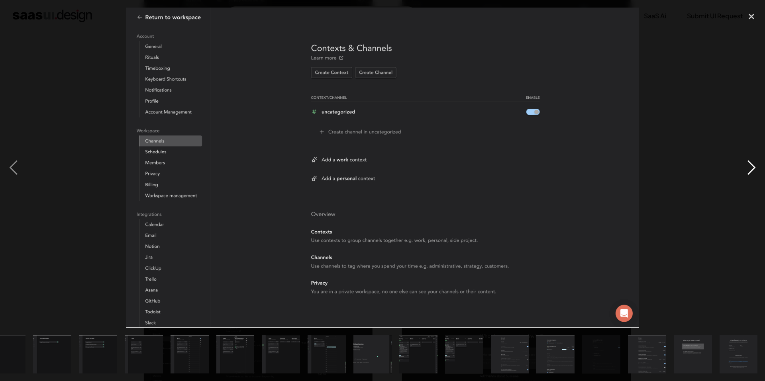
click at [755, 165] on div "next image" at bounding box center [751, 168] width 27 height 320
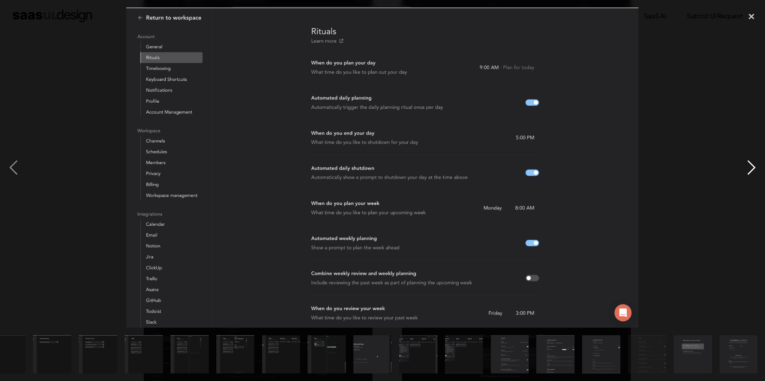
click at [755, 165] on div "next image" at bounding box center [751, 168] width 27 height 320
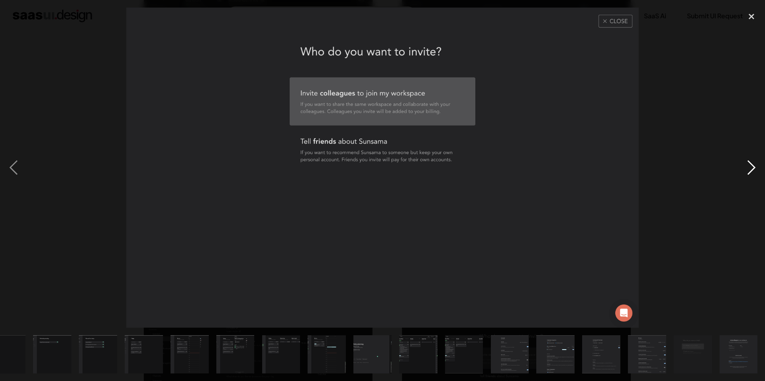
click at [755, 165] on div "next image" at bounding box center [751, 168] width 27 height 320
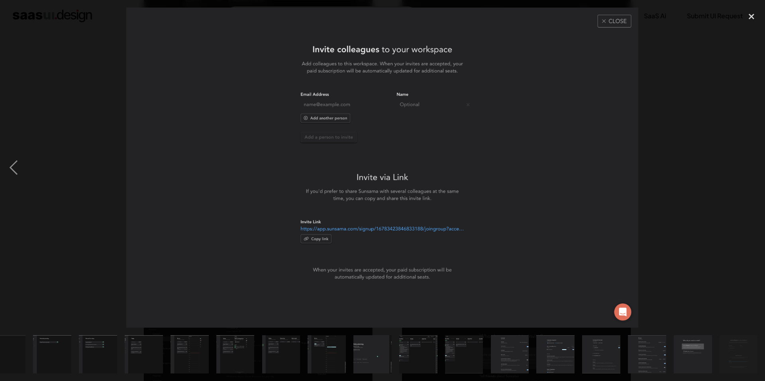
click at [755, 165] on div "next image" at bounding box center [751, 168] width 27 height 320
click at [743, 164] on div "next image" at bounding box center [751, 168] width 27 height 320
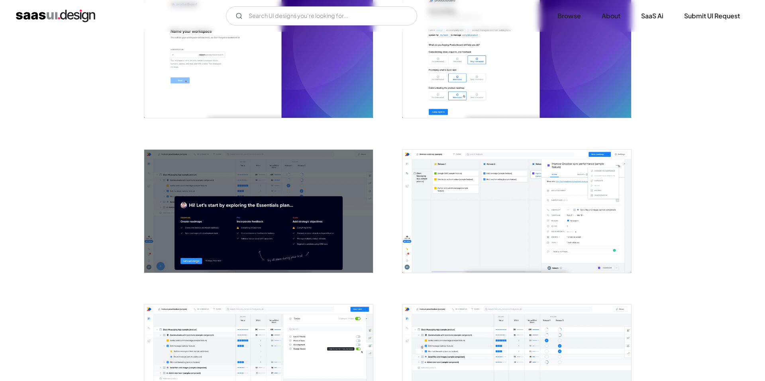
scroll to position [199, 0]
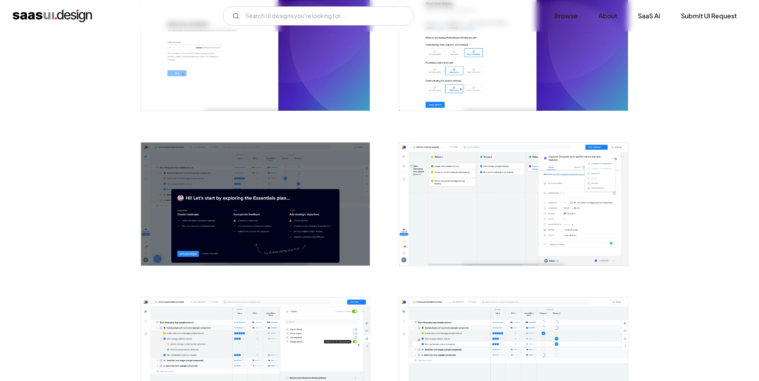
click at [240, 197] on img "open lightbox" at bounding box center [255, 204] width 229 height 123
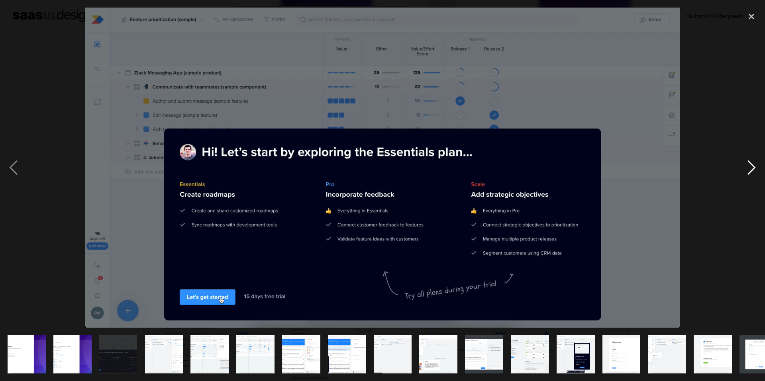
click at [751, 165] on div "next image" at bounding box center [751, 168] width 27 height 320
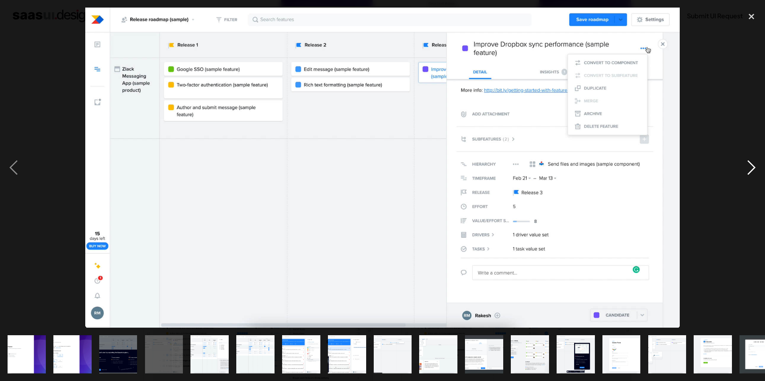
click at [751, 165] on div "next image" at bounding box center [751, 168] width 27 height 320
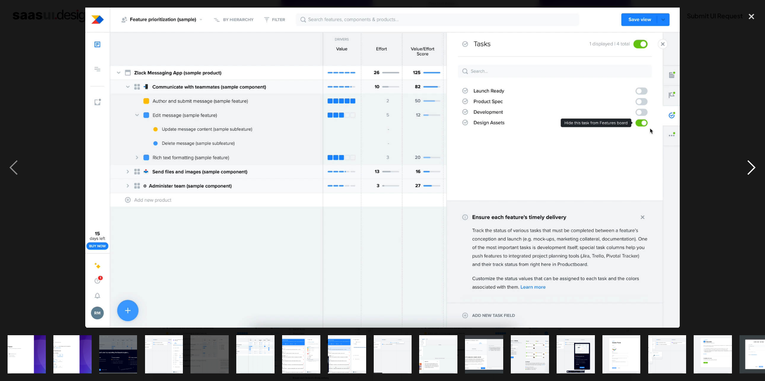
click at [751, 165] on div "next image" at bounding box center [751, 168] width 27 height 320
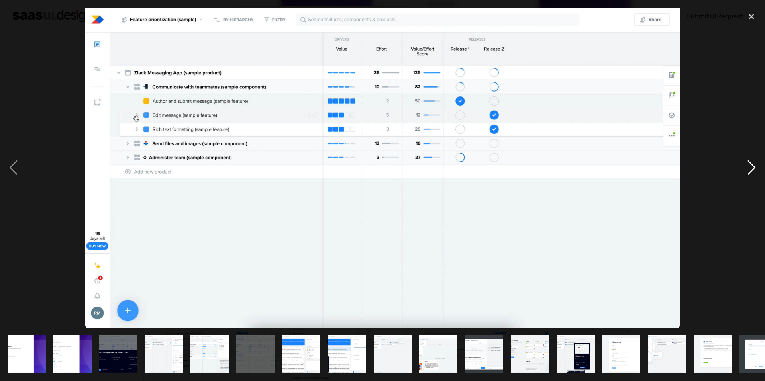
click at [751, 165] on div "next image" at bounding box center [751, 168] width 27 height 320
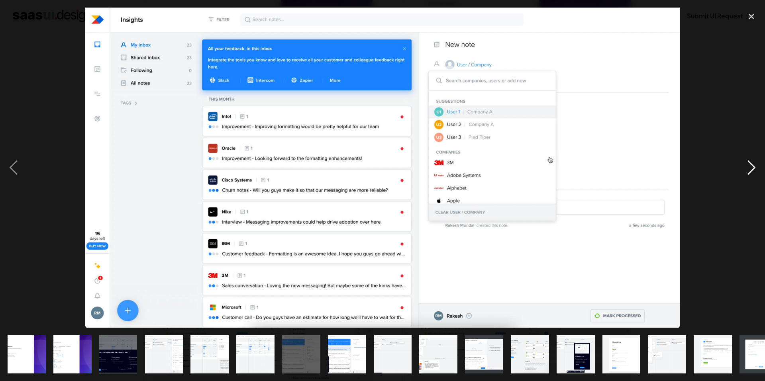
click at [751, 165] on div "next image" at bounding box center [751, 168] width 27 height 320
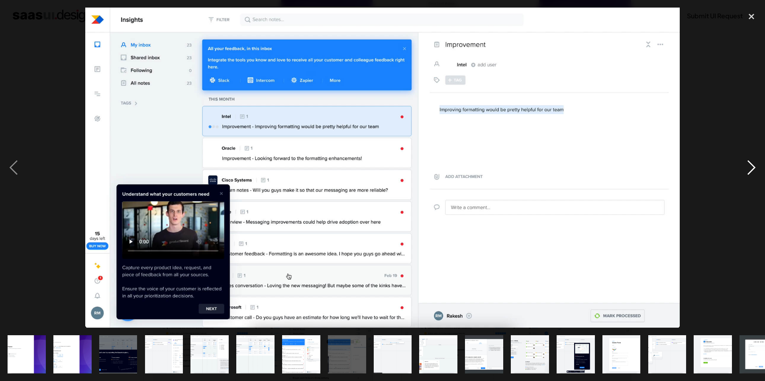
click at [751, 165] on div "next image" at bounding box center [751, 168] width 27 height 320
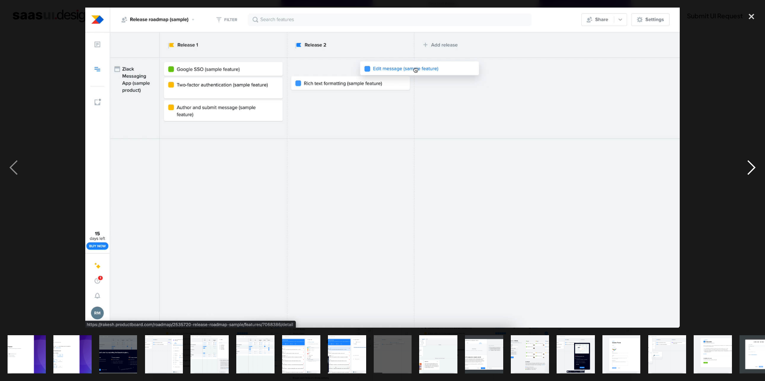
click at [751, 165] on div "next image" at bounding box center [751, 168] width 27 height 320
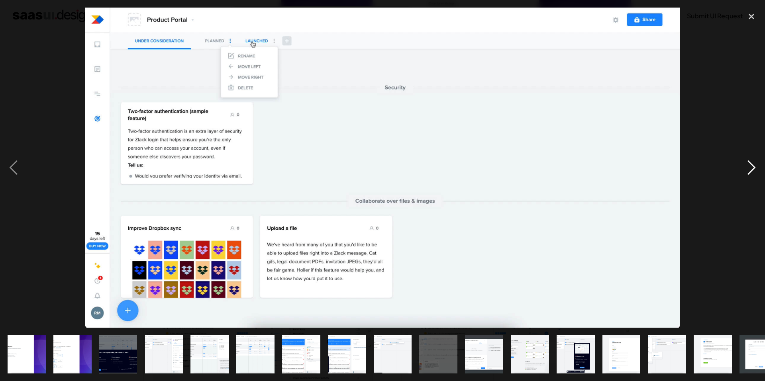
click at [751, 165] on div "next image" at bounding box center [751, 168] width 27 height 320
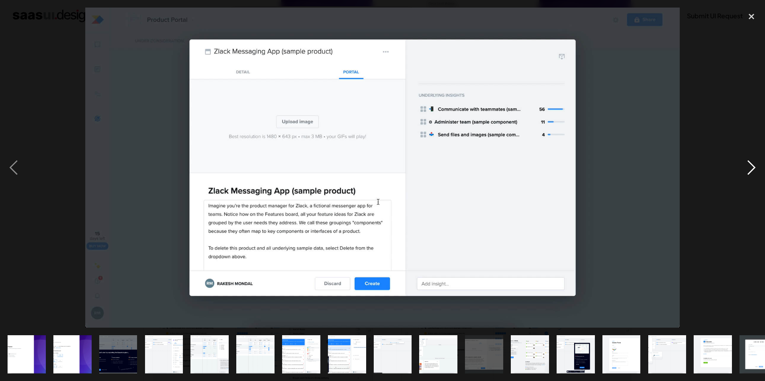
click at [751, 165] on div "next image" at bounding box center [751, 168] width 27 height 320
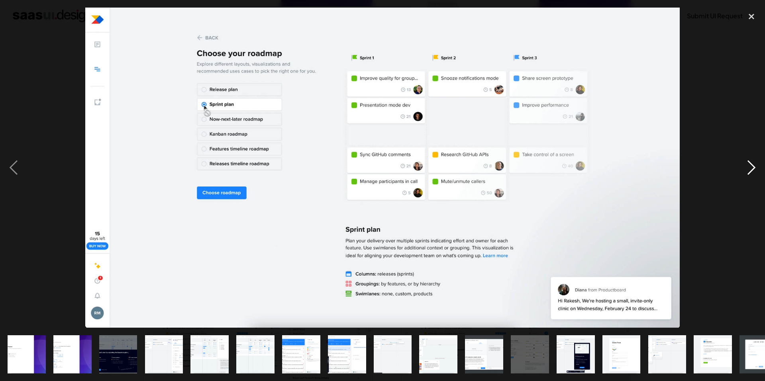
click at [751, 165] on div "next image" at bounding box center [751, 168] width 27 height 320
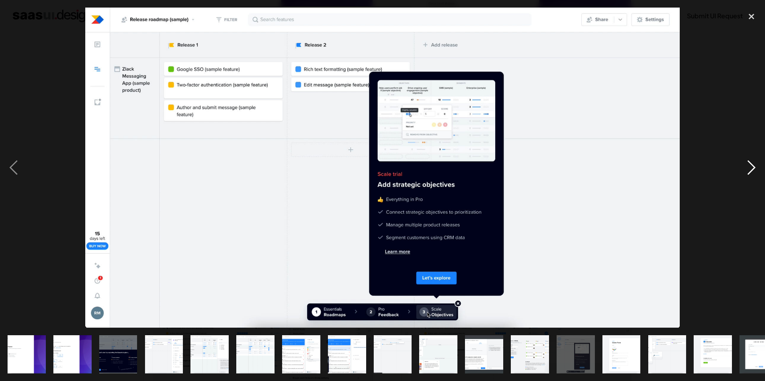
click at [751, 165] on div "next image" at bounding box center [751, 168] width 27 height 320
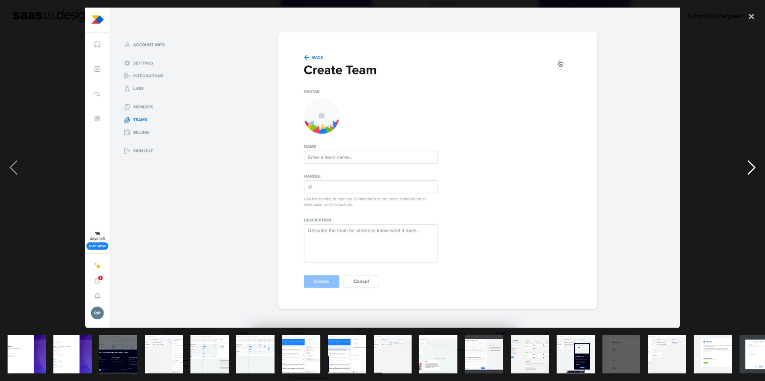
click at [751, 165] on div "next image" at bounding box center [751, 168] width 27 height 320
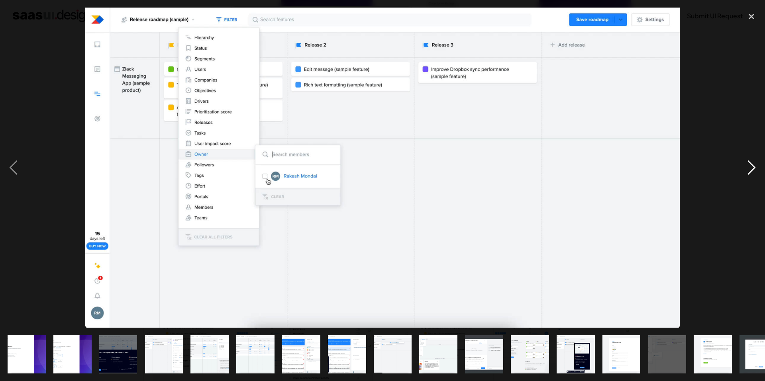
click at [751, 165] on div "next image" at bounding box center [751, 168] width 27 height 320
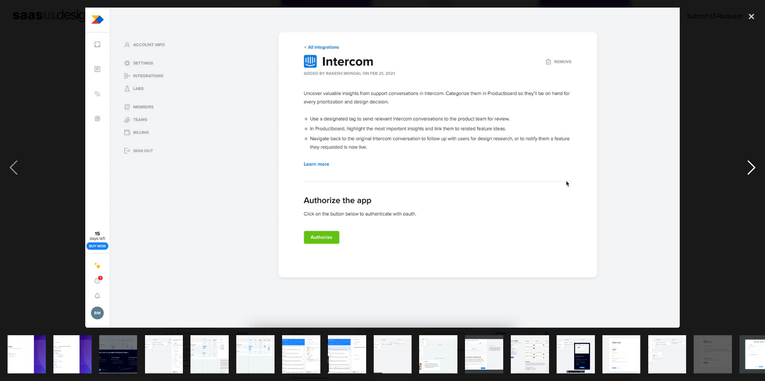
click at [751, 165] on div "next image" at bounding box center [751, 168] width 27 height 320
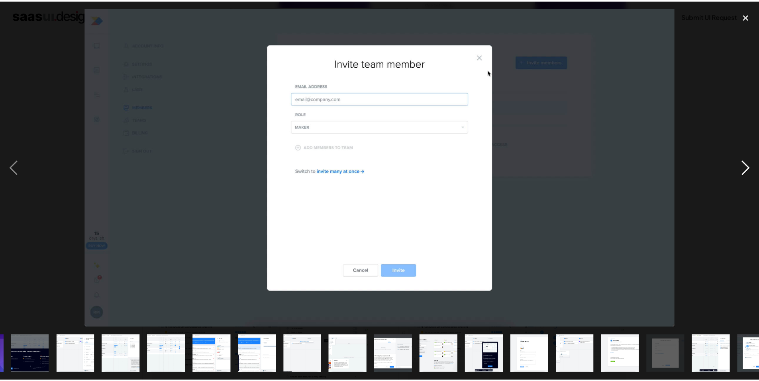
scroll to position [0, 112]
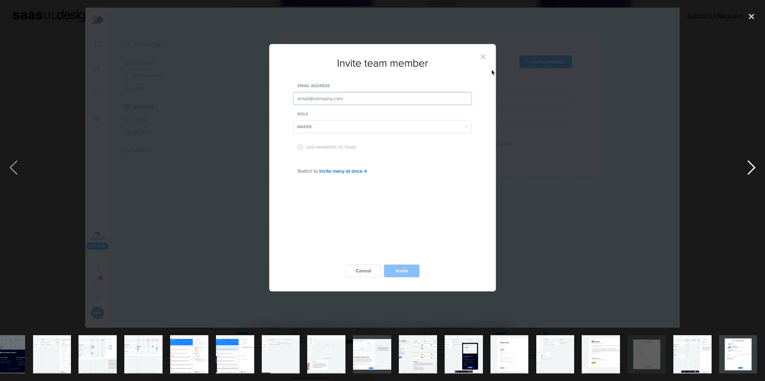
click at [751, 165] on div "next image" at bounding box center [751, 168] width 27 height 320
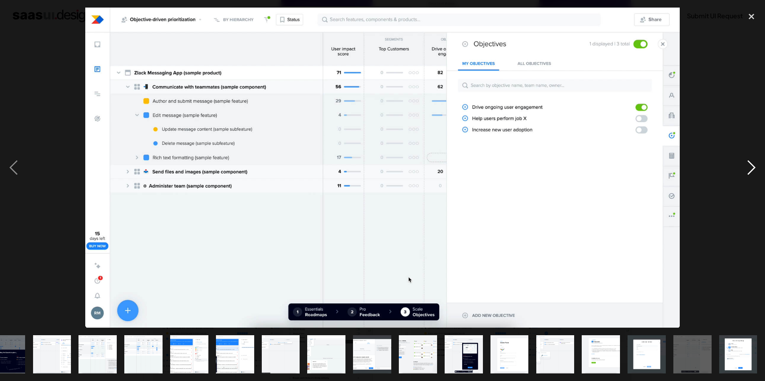
click at [751, 165] on div "next image" at bounding box center [751, 168] width 27 height 320
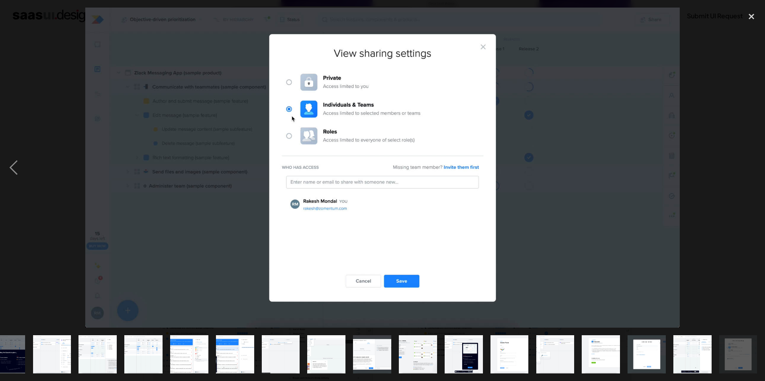
click at [751, 165] on div "next image" at bounding box center [751, 168] width 27 height 320
click at [753, 15] on div "close lightbox" at bounding box center [751, 17] width 27 height 18
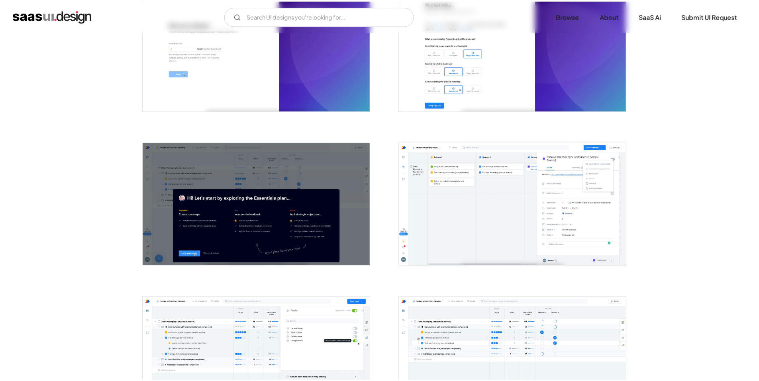
scroll to position [0, 0]
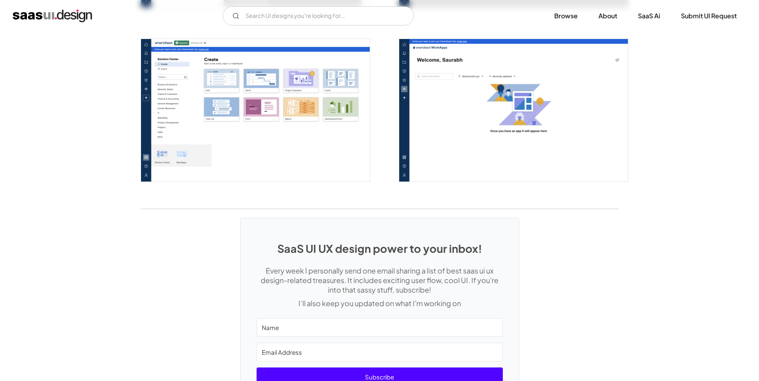
scroll to position [2161, 0]
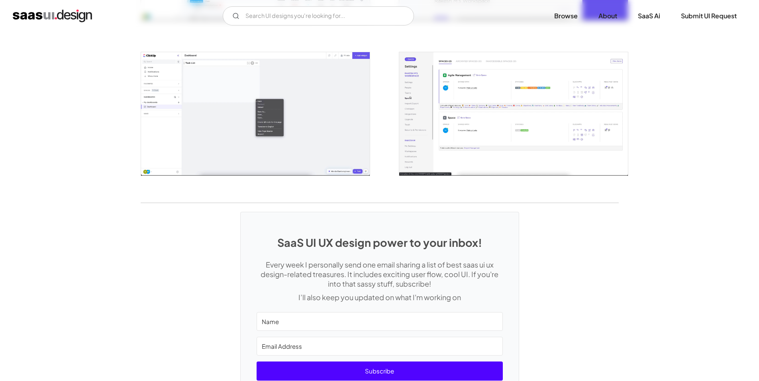
scroll to position [1773, 0]
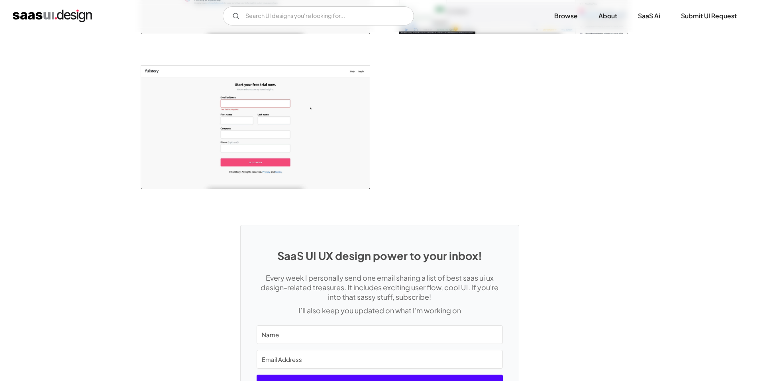
scroll to position [1554, 0]
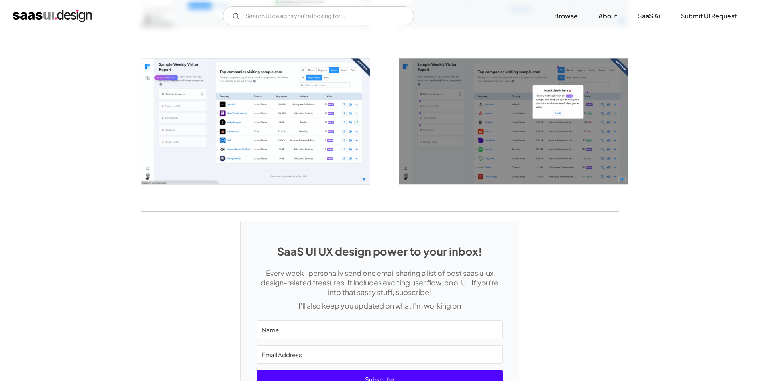
scroll to position [1475, 0]
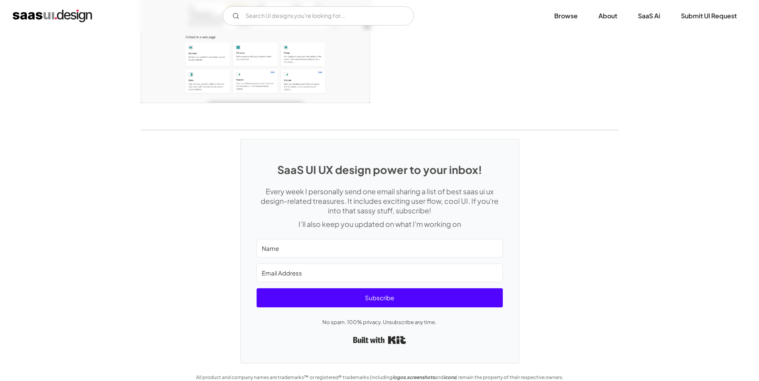
scroll to position [2083, 0]
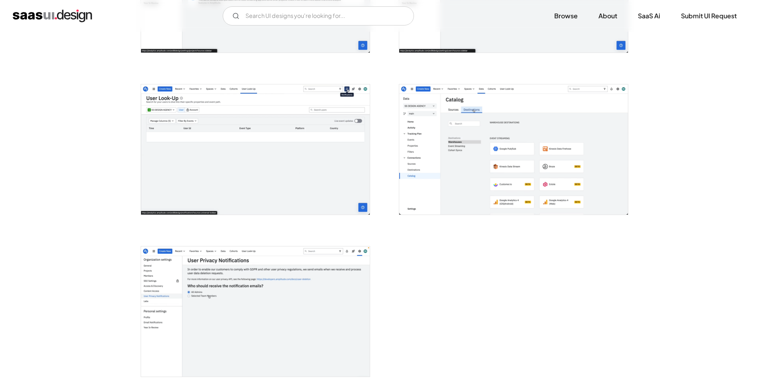
scroll to position [1833, 0]
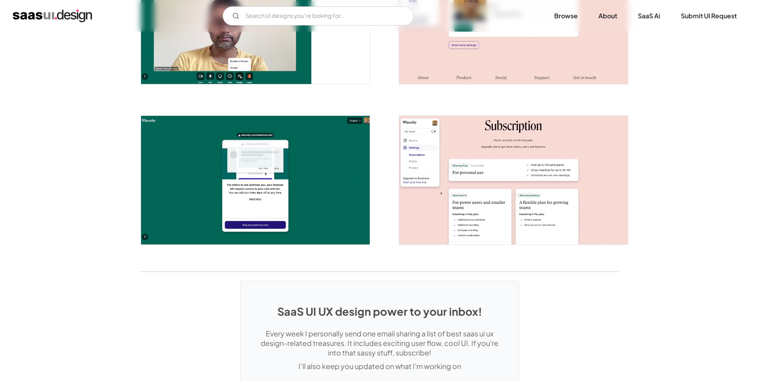
scroll to position [1508, 0]
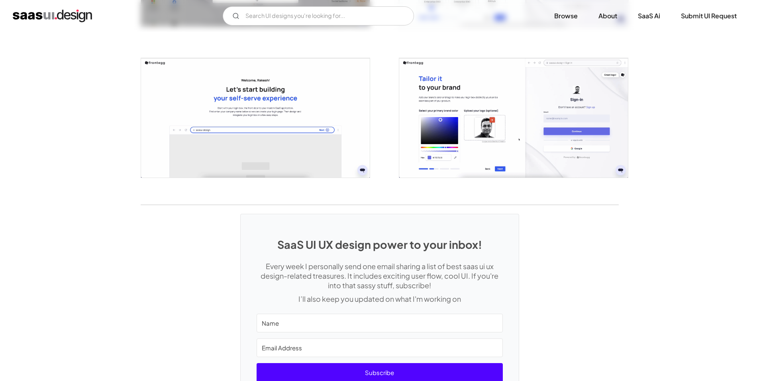
scroll to position [1873, 0]
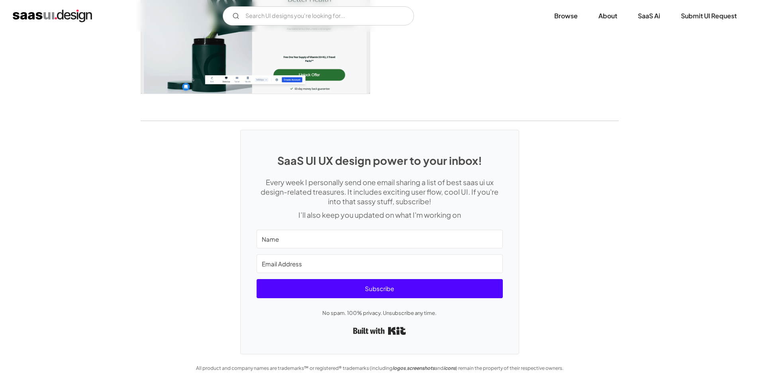
scroll to position [1485, 0]
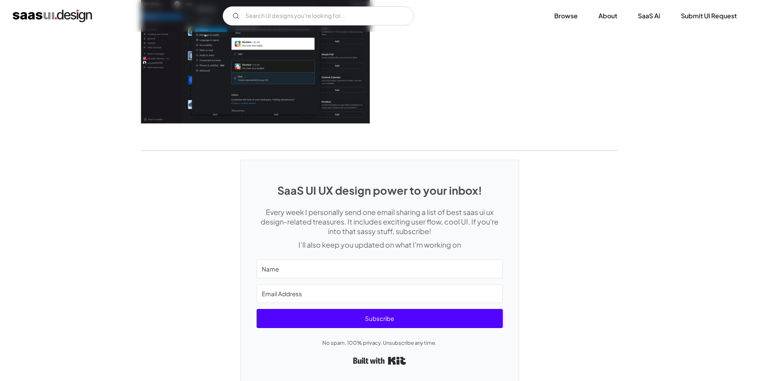
scroll to position [2152, 0]
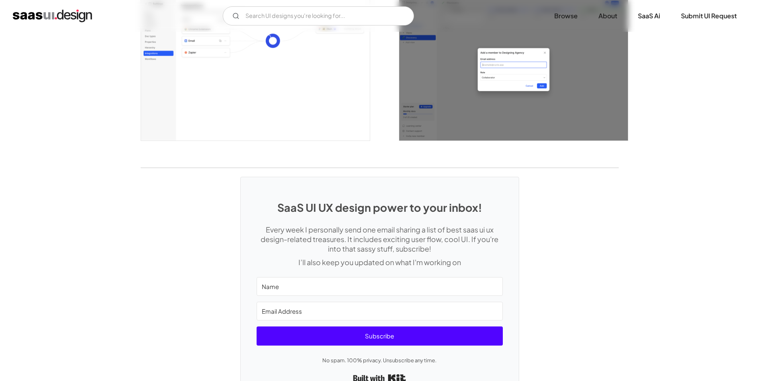
scroll to position [2161, 0]
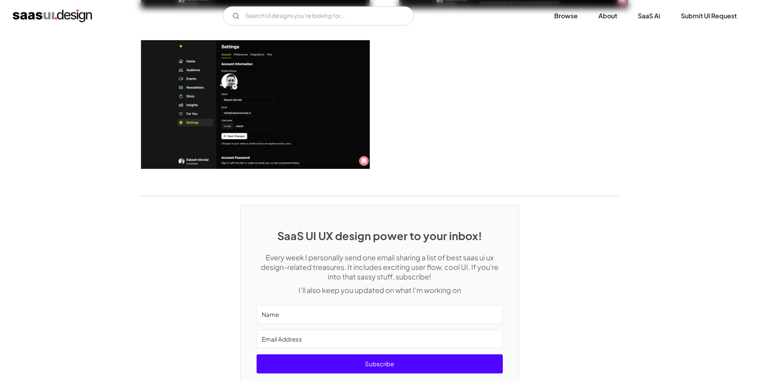
scroll to position [2112, 0]
